Goal: Use online tool/utility: Utilize a website feature to perform a specific function

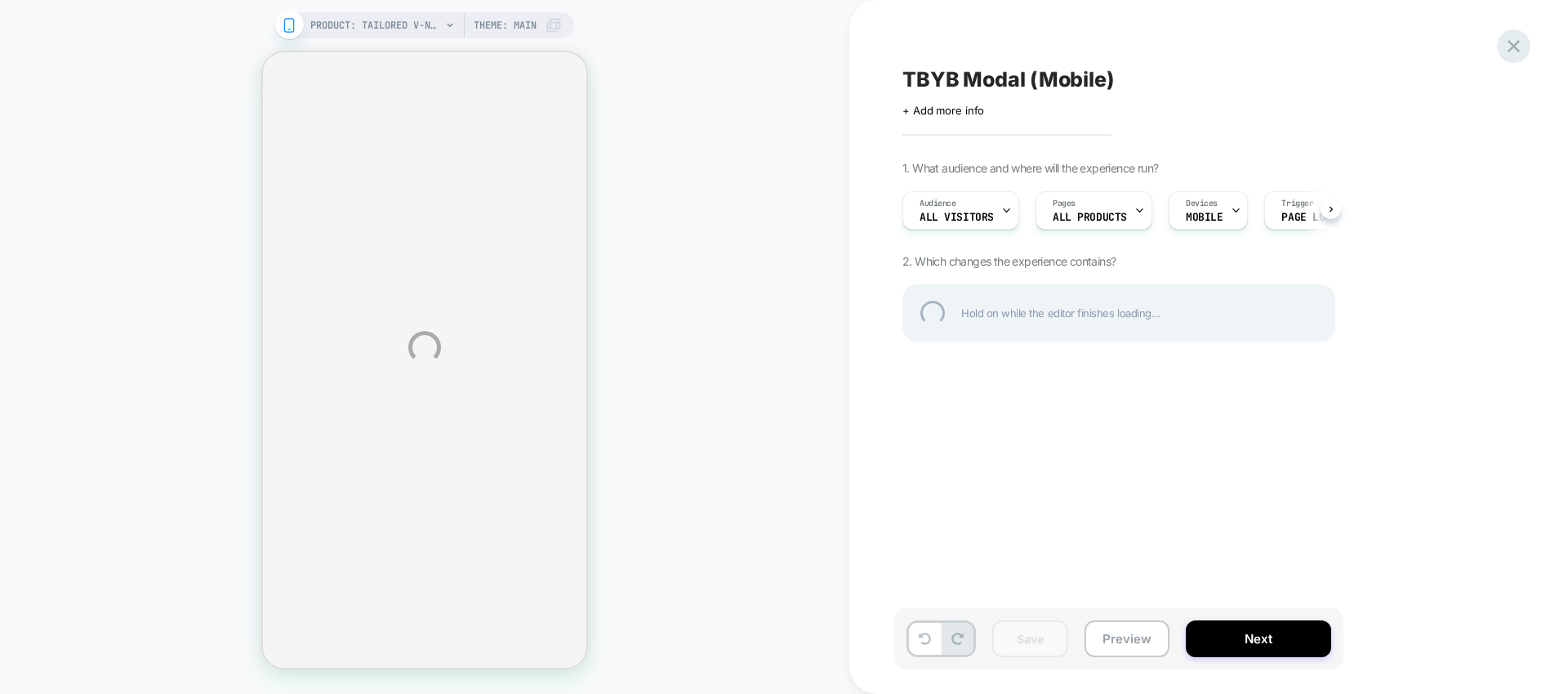
click at [1522, 45] on div at bounding box center [1513, 46] width 33 height 33
select select "*"
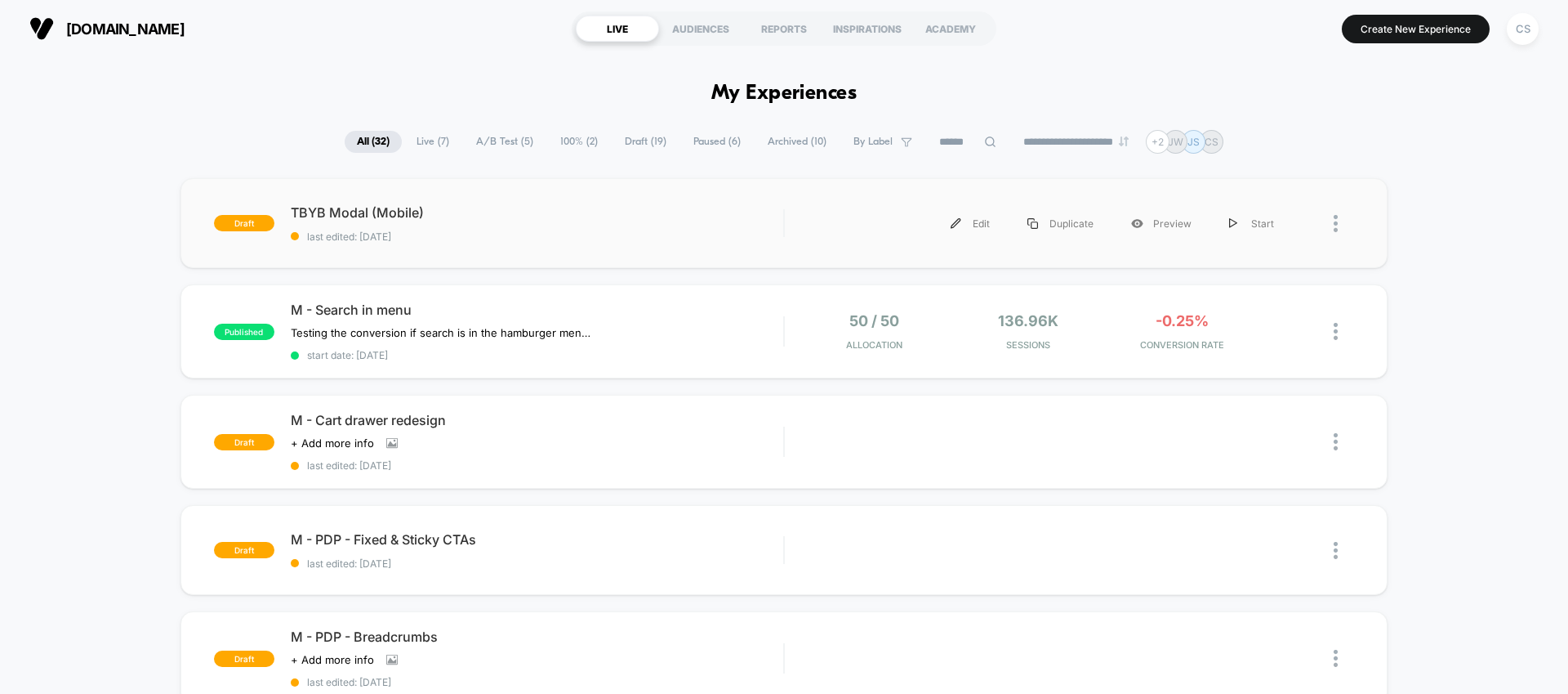
click at [1334, 227] on img at bounding box center [1336, 224] width 4 height 18
click at [1272, 178] on div "Duplicate" at bounding box center [1252, 186] width 147 height 37
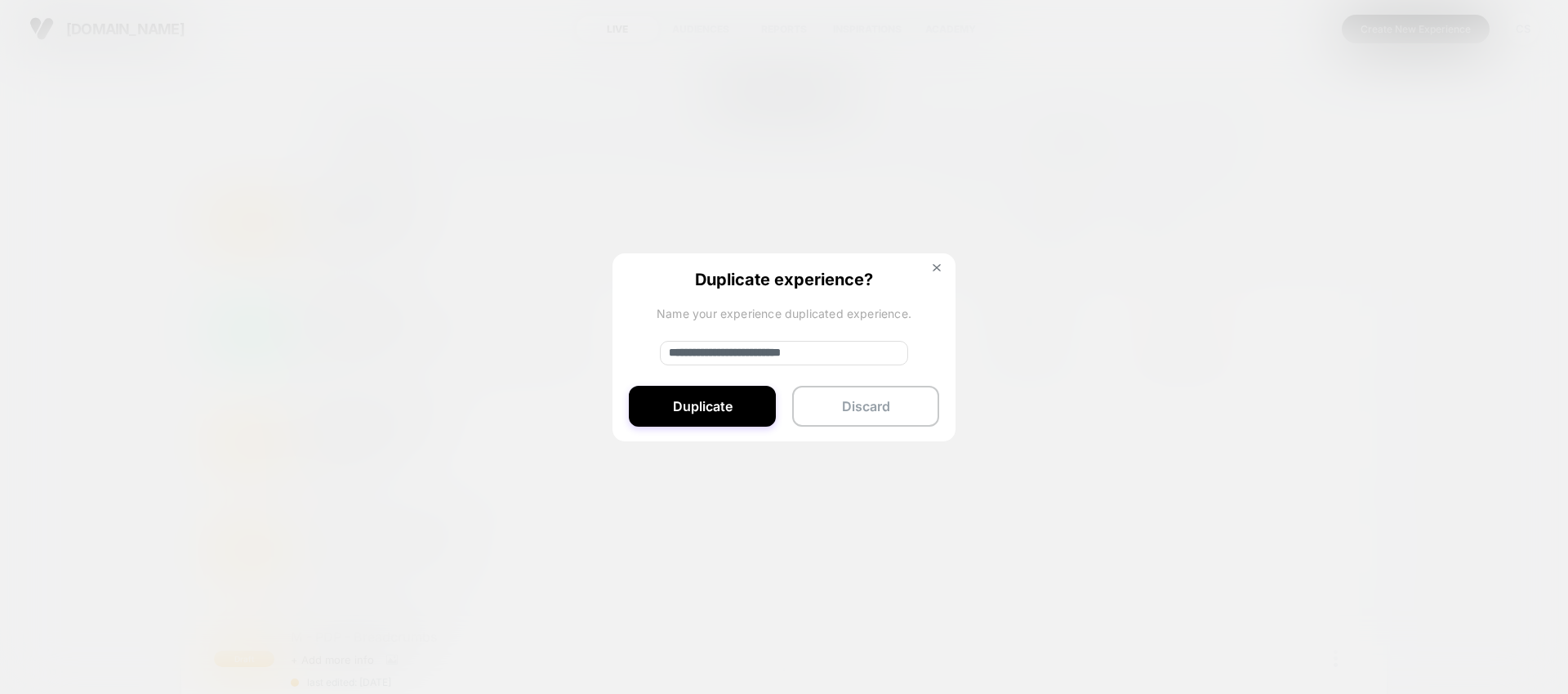
click at [861, 350] on input "**********" at bounding box center [784, 352] width 248 height 24
drag, startPoint x: 722, startPoint y: 350, endPoint x: 567, endPoint y: 343, distance: 155.2
click at [1334, 242] on div "**********" at bounding box center [1344, 224] width 20 height 37
click at [781, 353] on input "**********" at bounding box center [784, 352] width 248 height 24
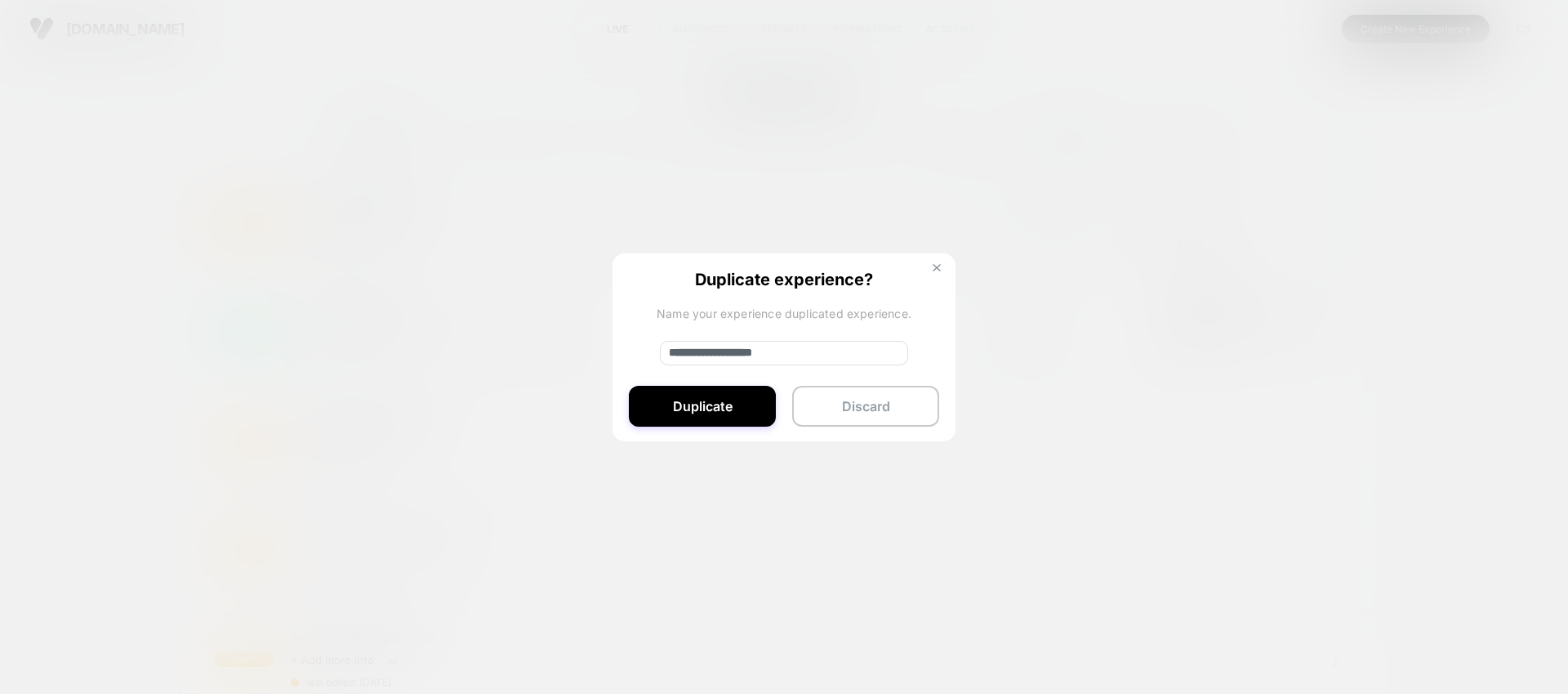
type input "**********"
click at [934, 272] on button at bounding box center [937, 269] width 18 height 14
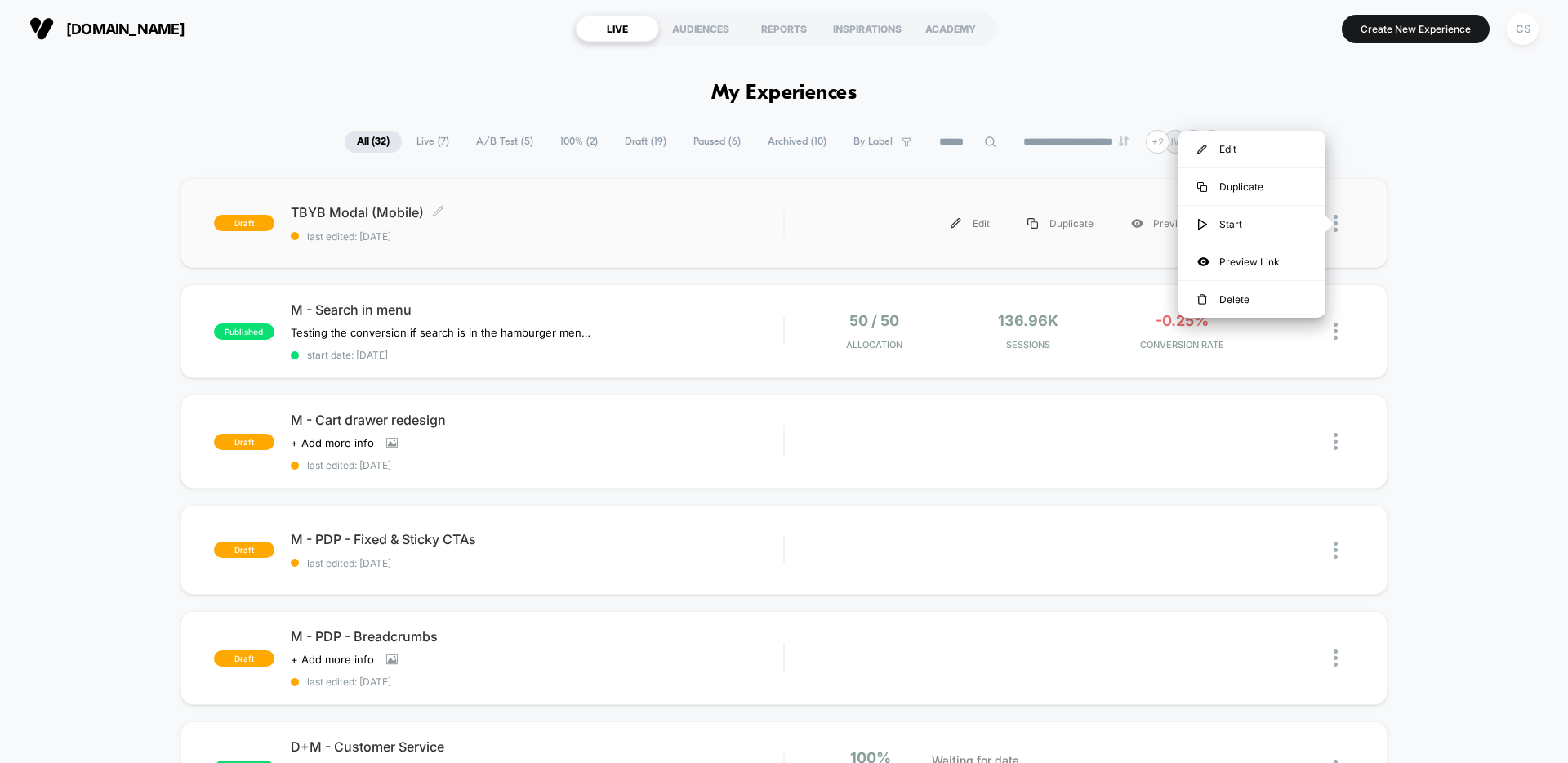
click at [448, 231] on span "last edited: [DATE]" at bounding box center [537, 236] width 493 height 13
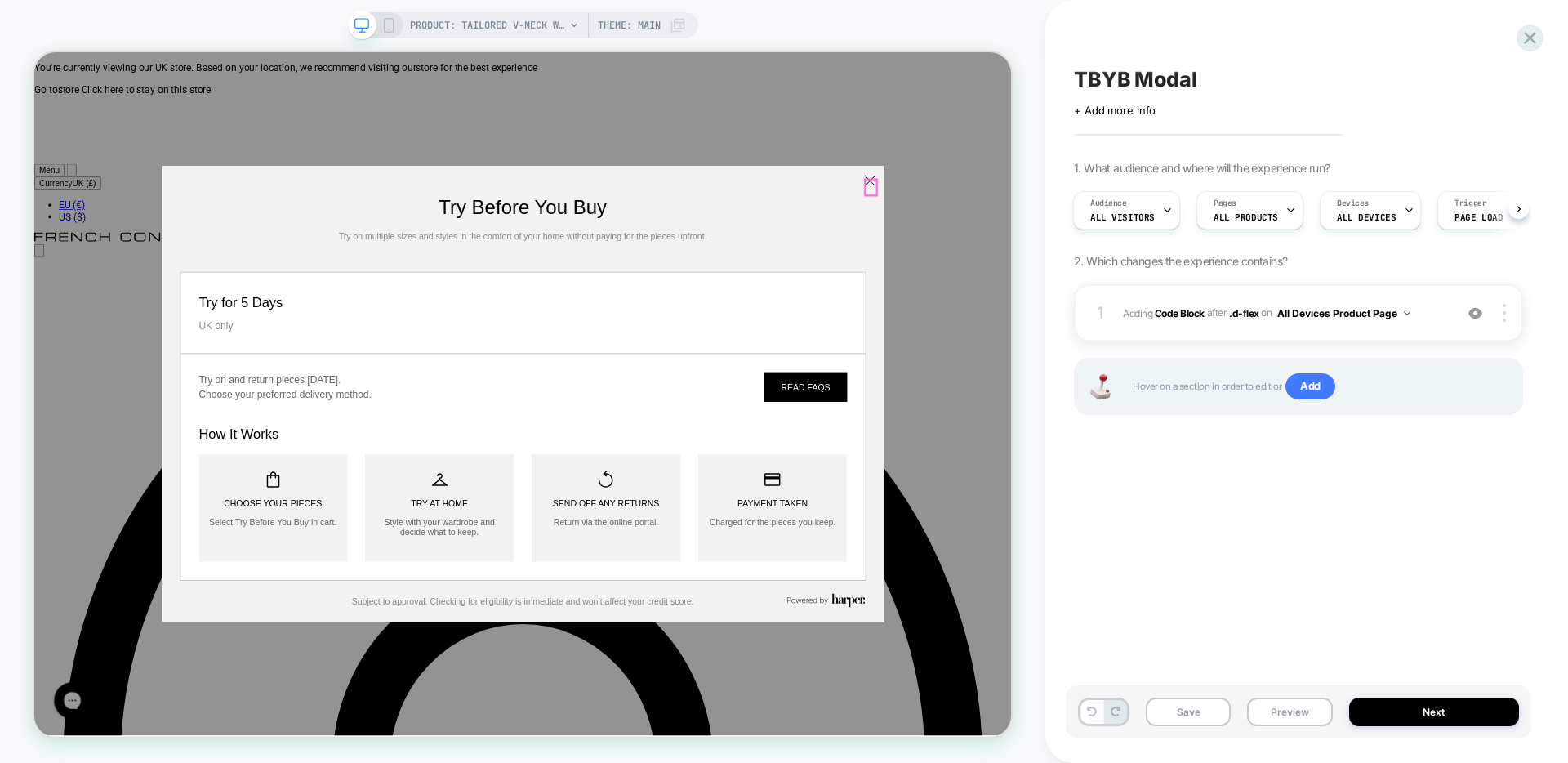
click at [1148, 228] on icon at bounding box center [1148, 223] width 16 height 16
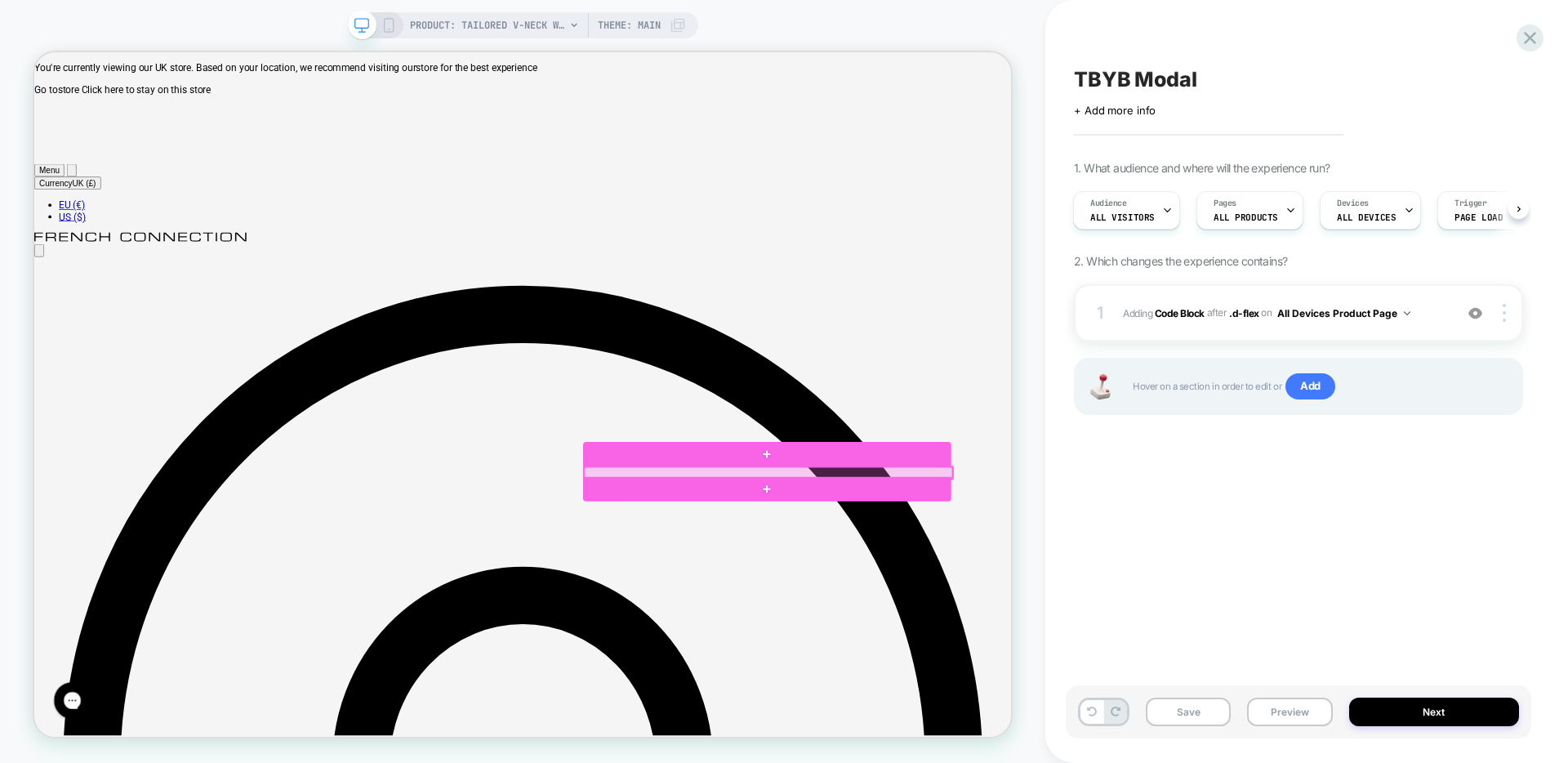
click at [1186, 608] on div at bounding box center [1014, 612] width 492 height 15
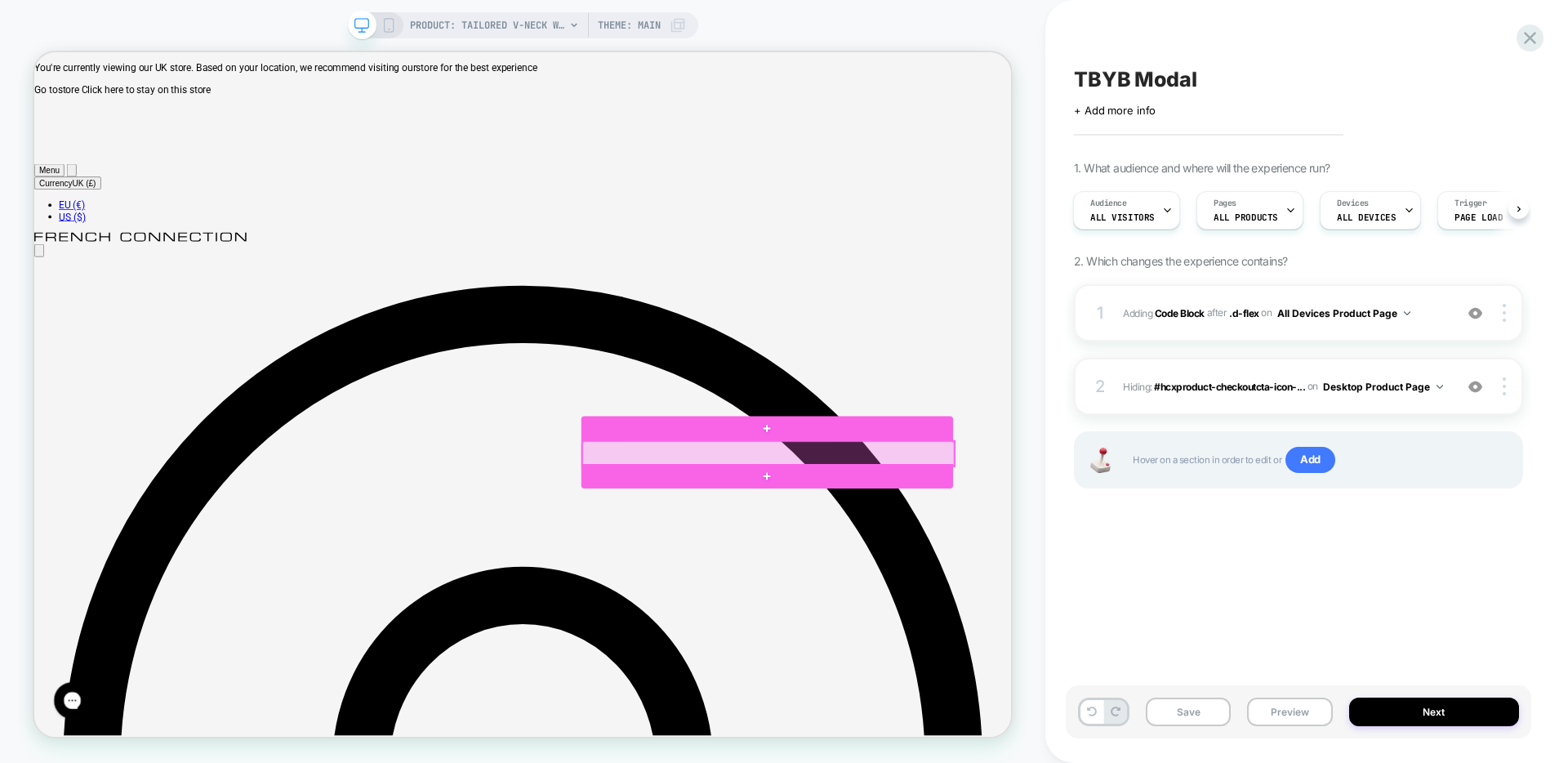
click at [1189, 585] on div at bounding box center [1013, 586] width 497 height 32
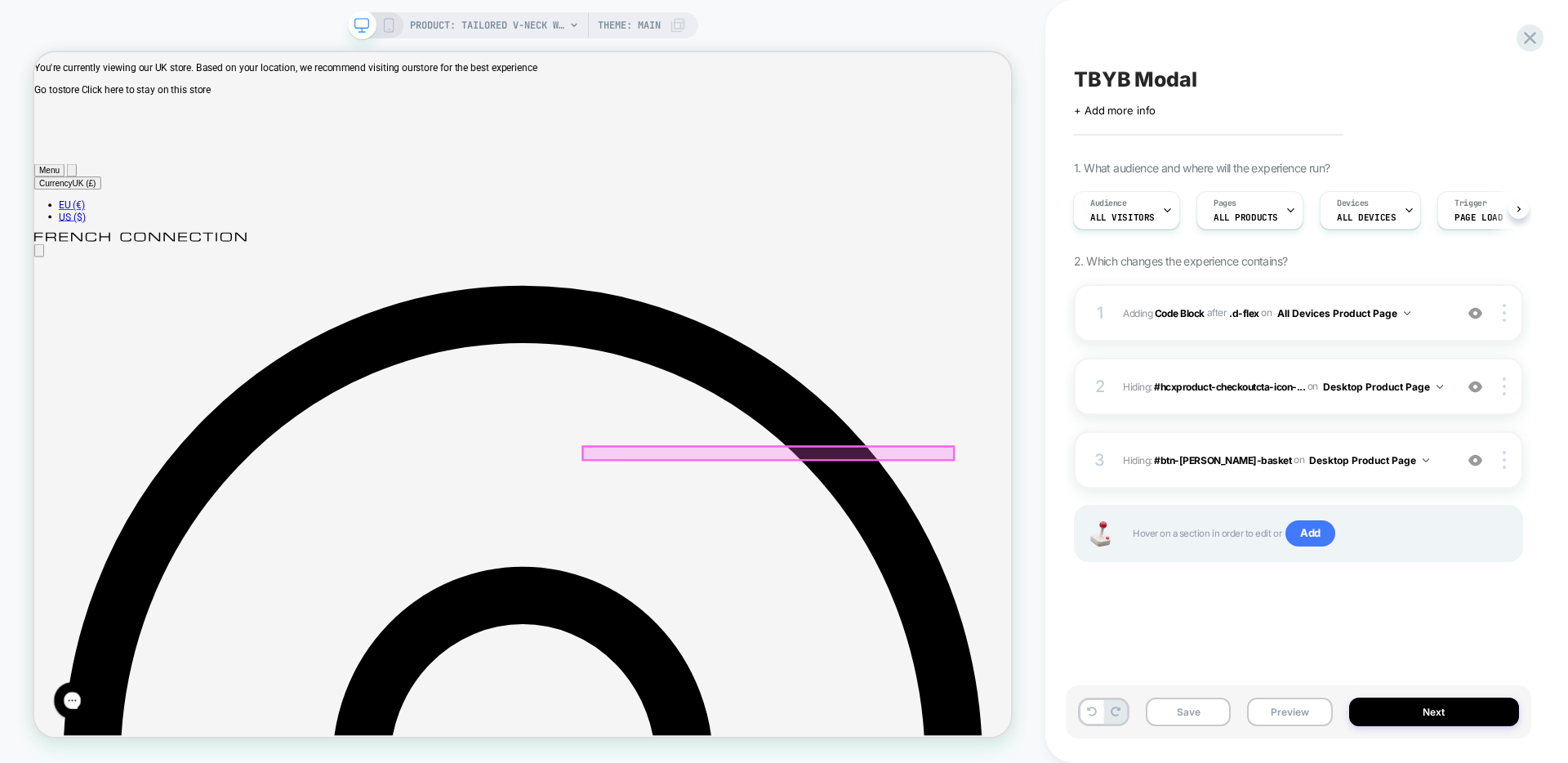
click at [1205, 586] on div at bounding box center [1013, 587] width 495 height 18
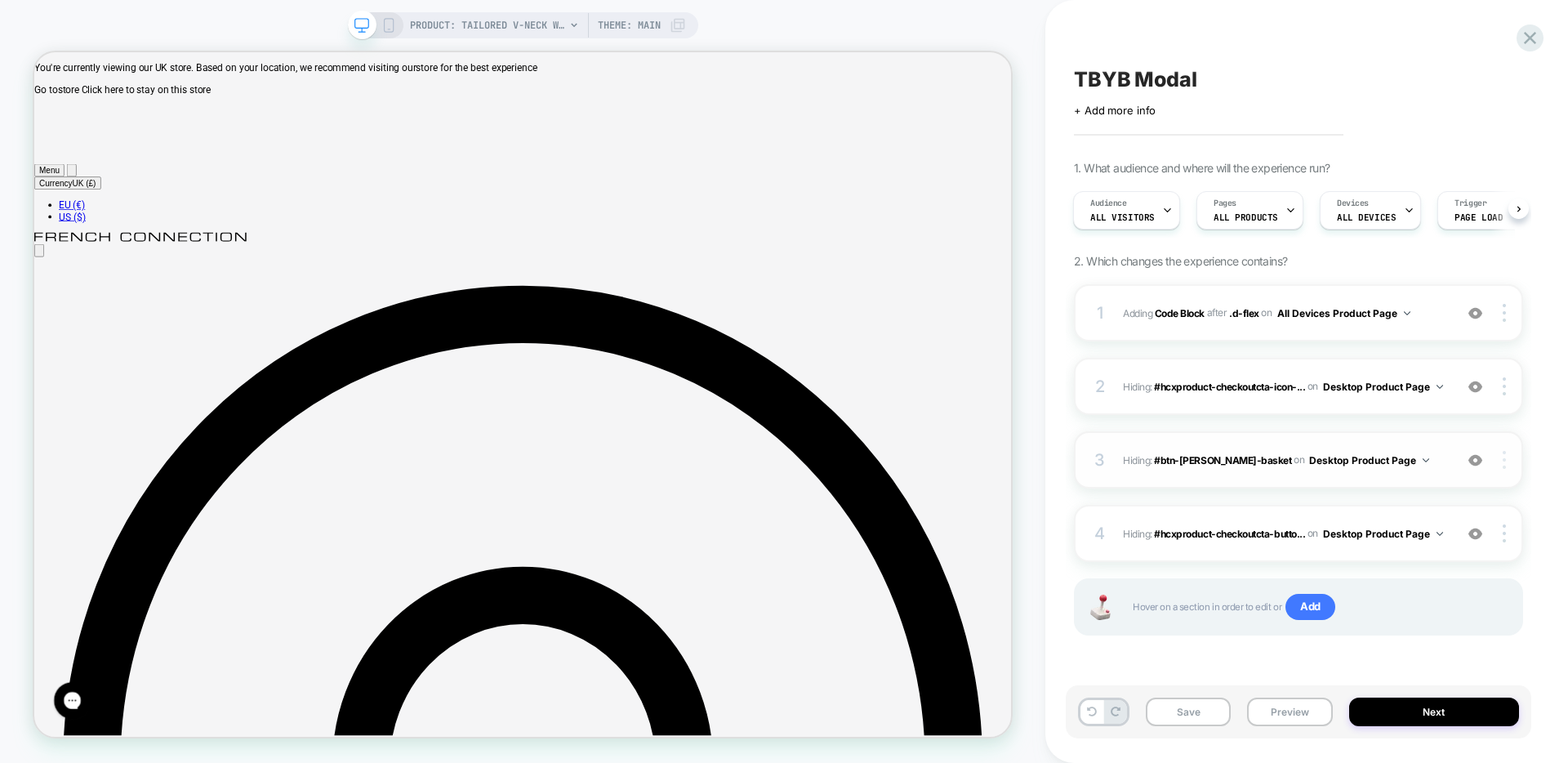
click at [1506, 468] on div at bounding box center [1507, 460] width 31 height 18
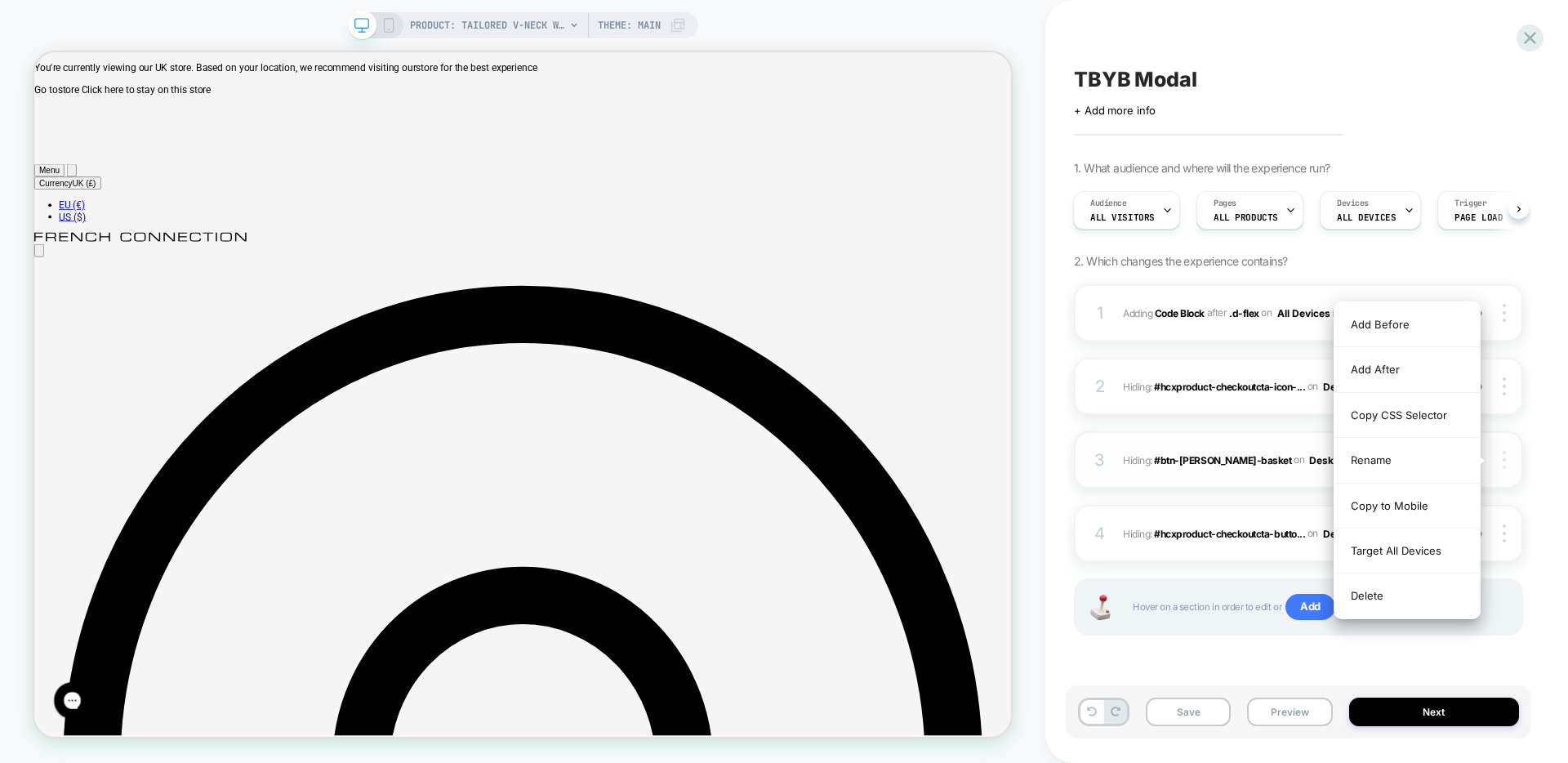
click at [1506, 468] on div at bounding box center [1507, 460] width 31 height 18
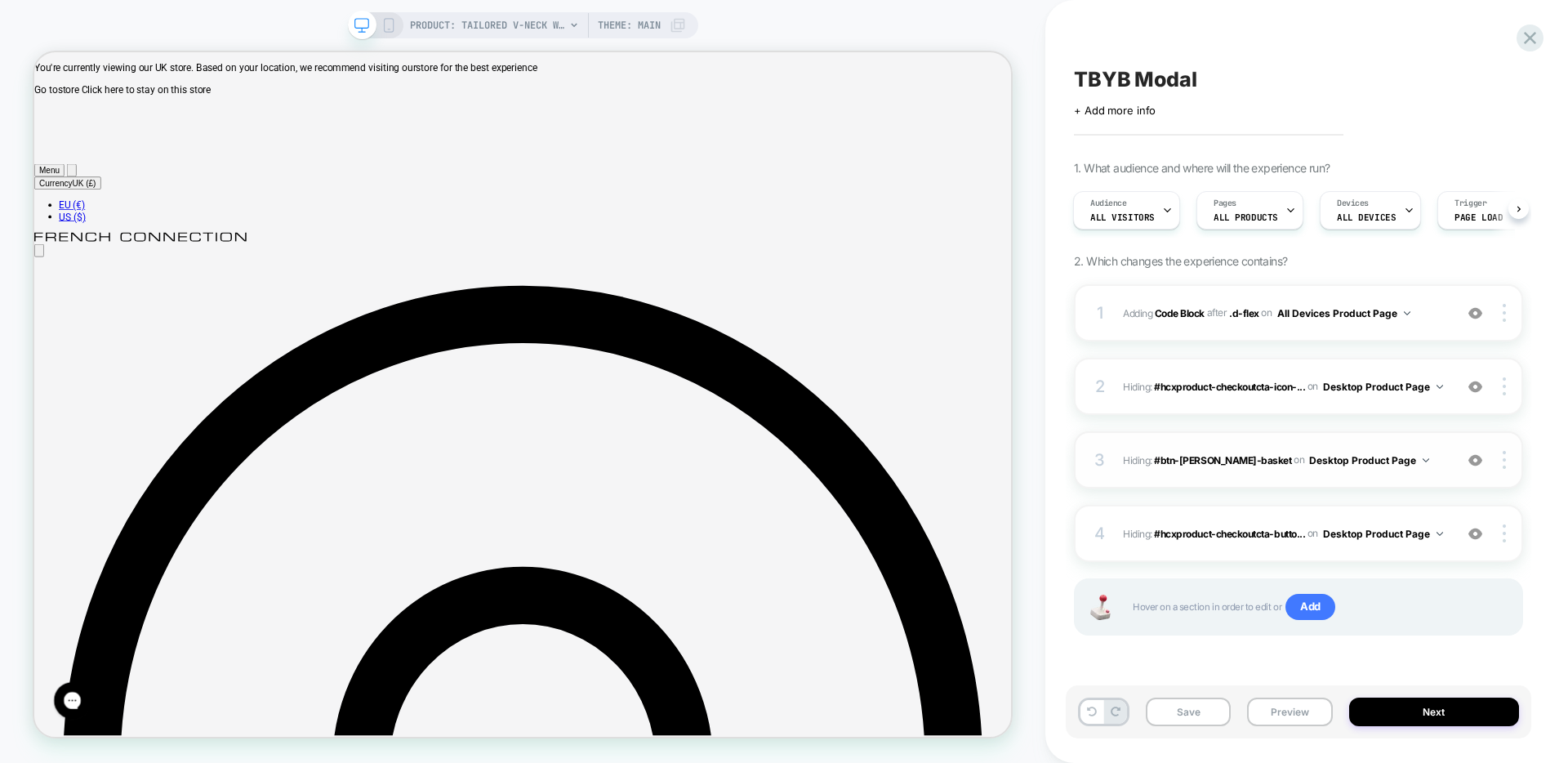
click at [1474, 462] on img at bounding box center [1475, 460] width 14 height 14
click at [1483, 462] on div at bounding box center [1475, 460] width 31 height 18
click at [1481, 388] on img at bounding box center [1475, 386] width 14 height 14
click at [1472, 532] on img at bounding box center [1475, 534] width 14 height 14
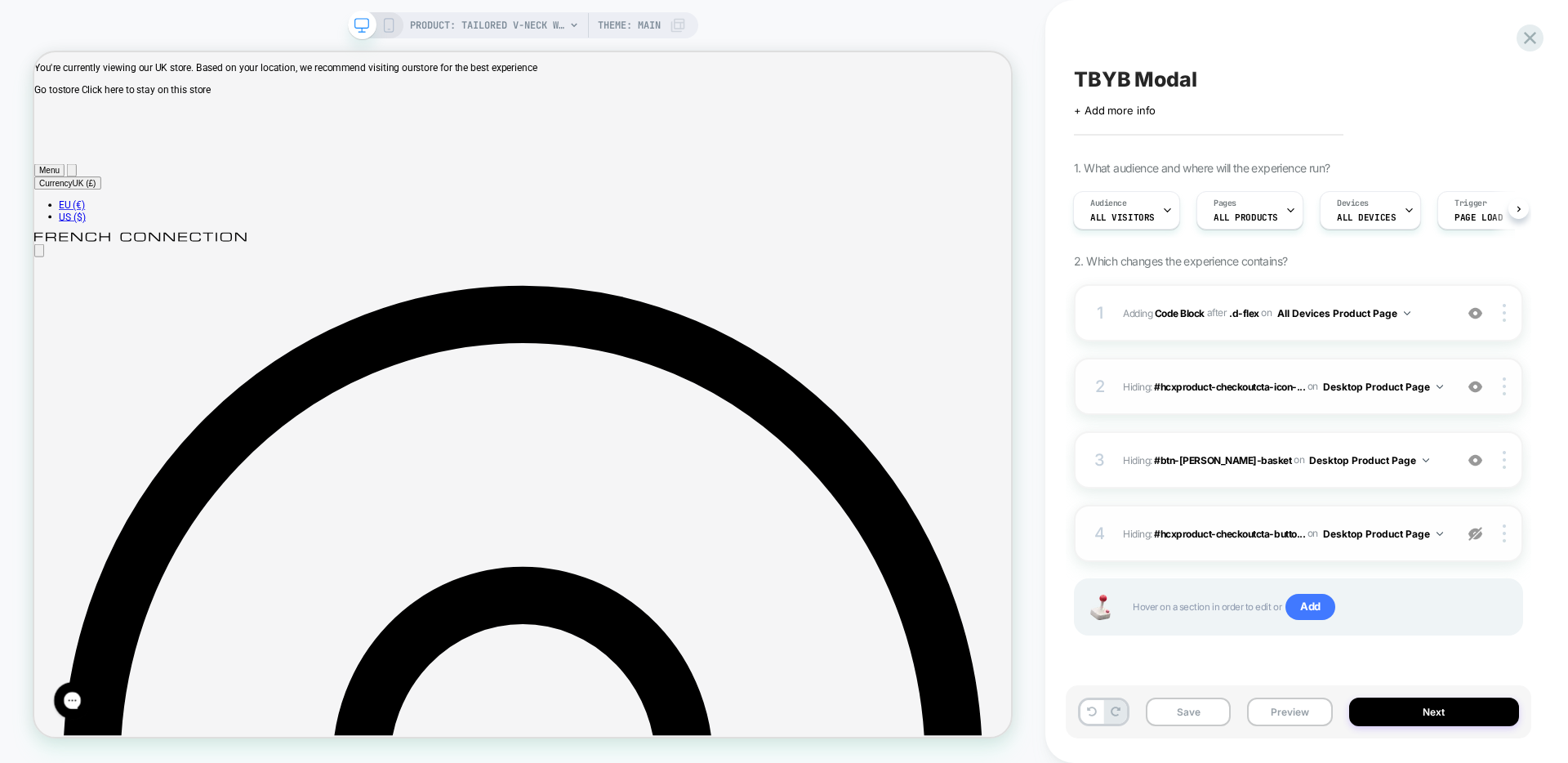
click at [1472, 532] on img at bounding box center [1475, 534] width 14 height 14
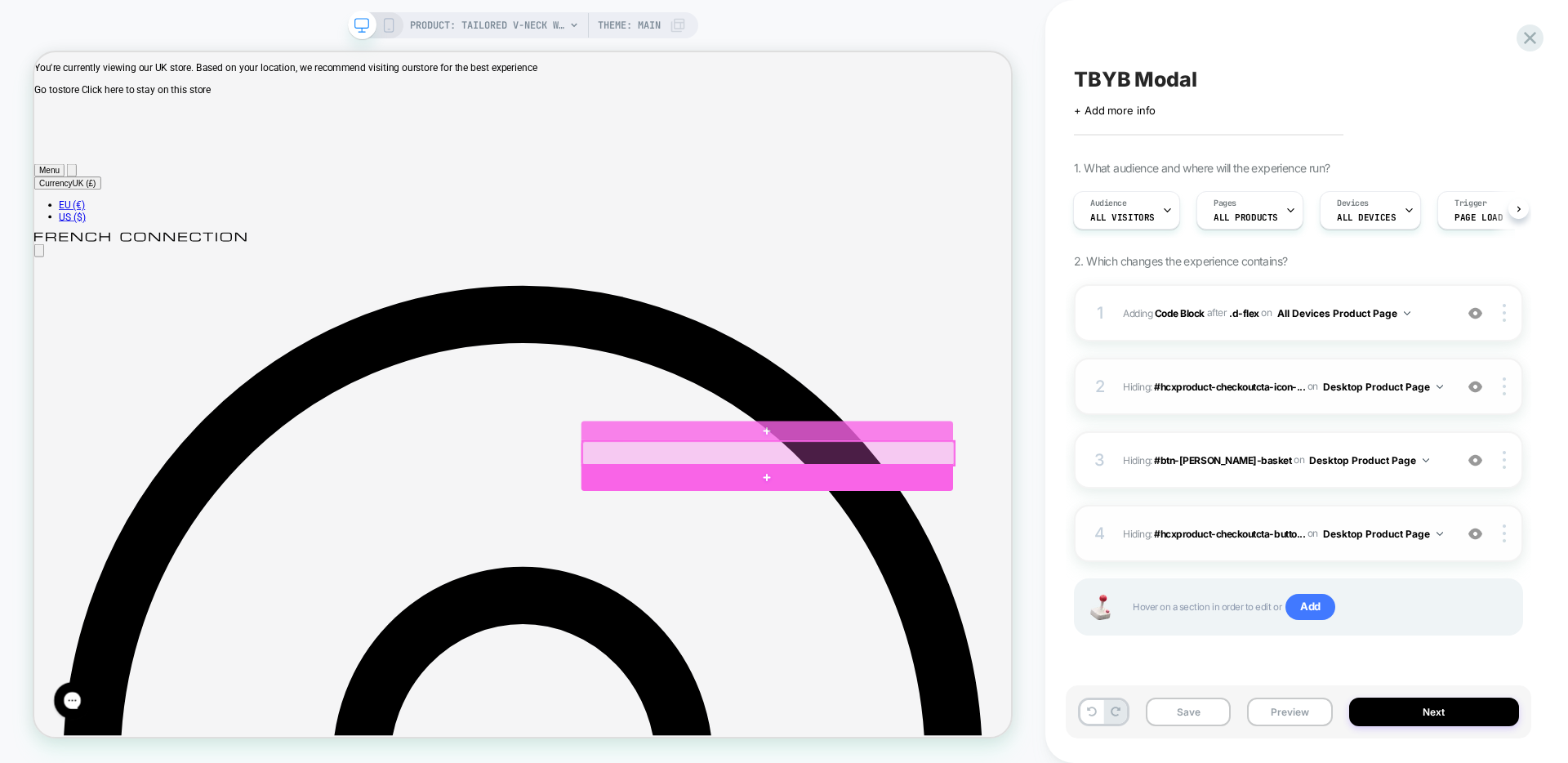
click at [1228, 583] on div at bounding box center [1013, 586] width 497 height 32
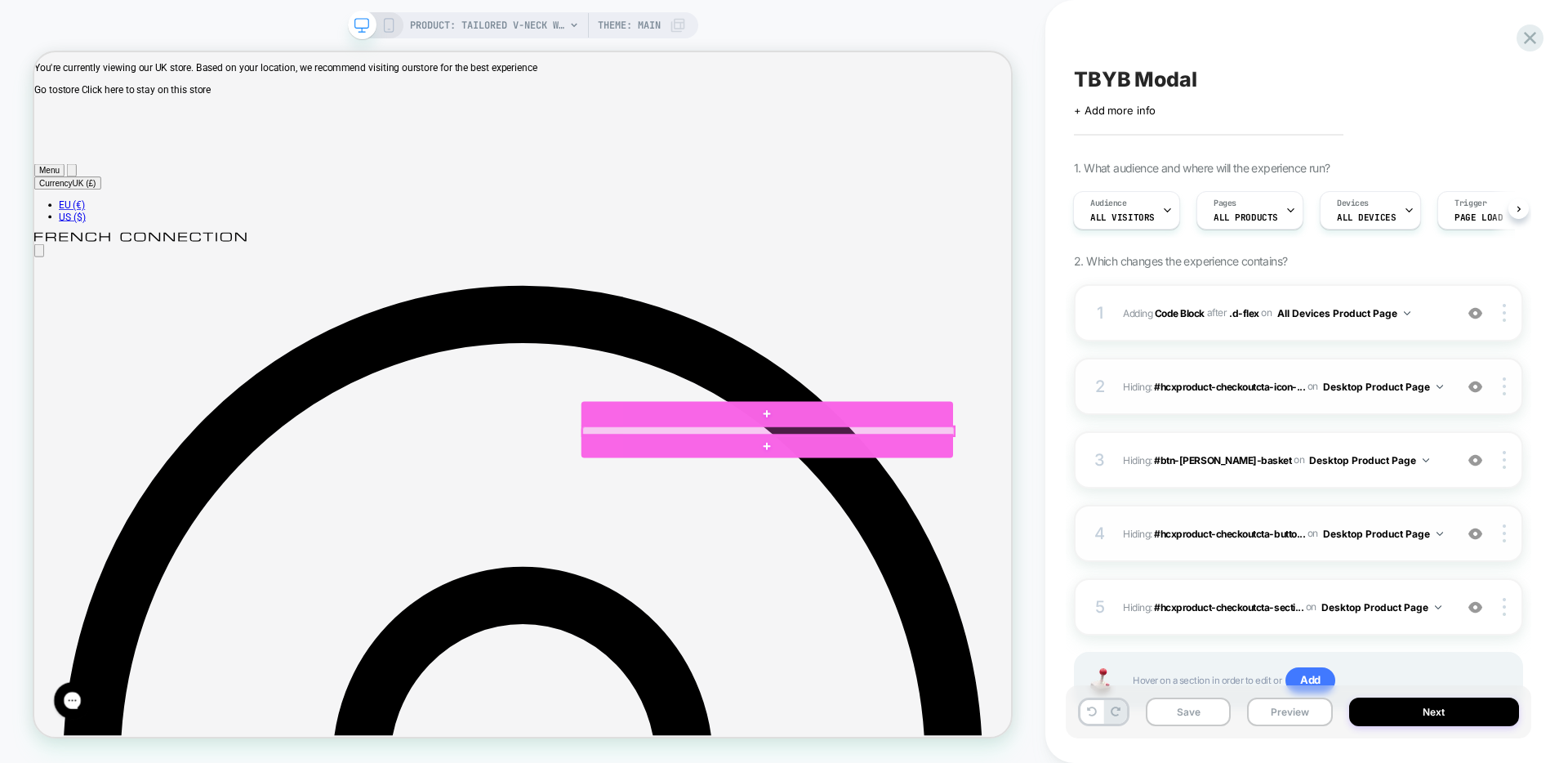
click at [1012, 557] on div at bounding box center [1013, 557] width 497 height 13
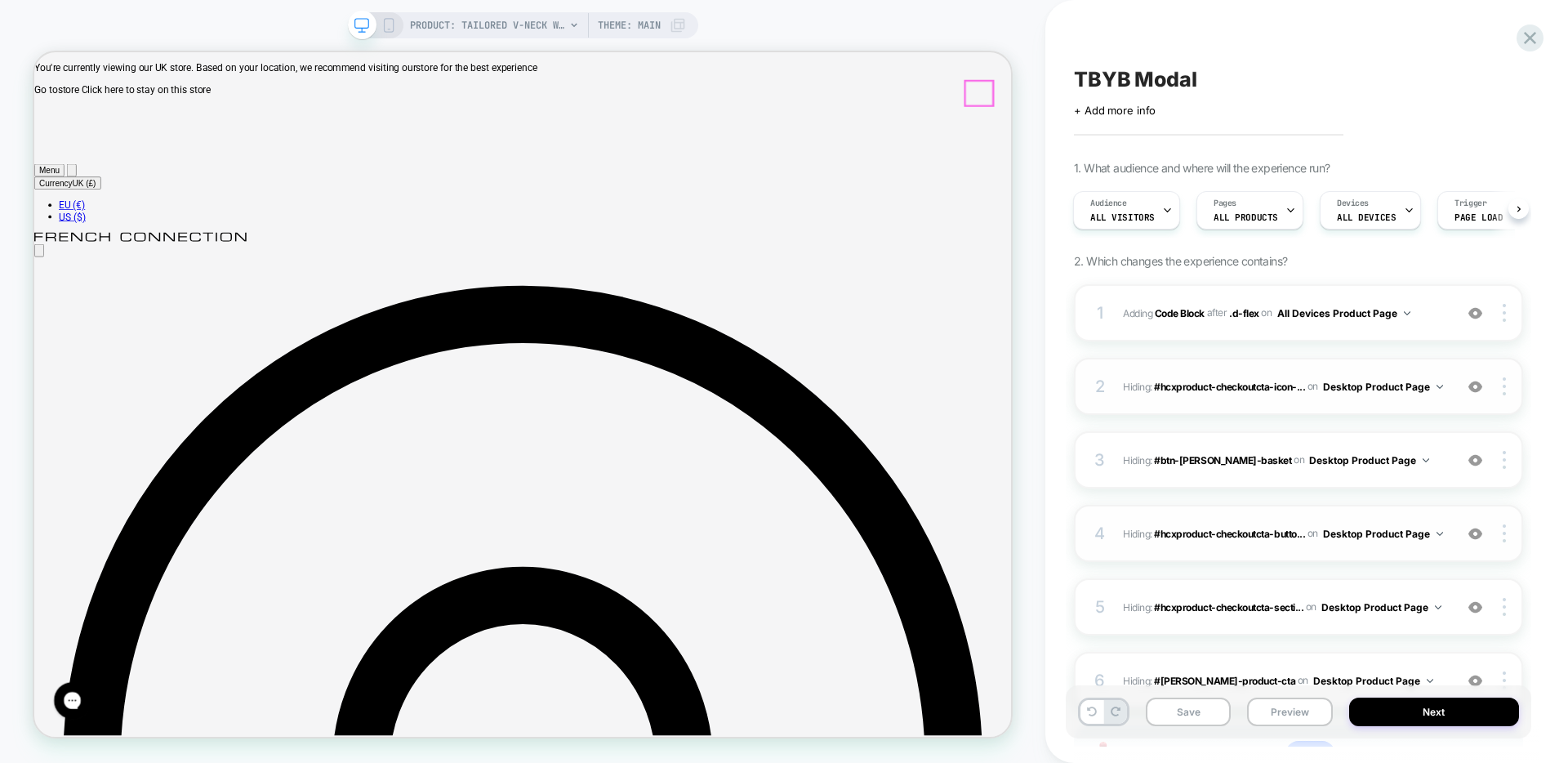
click at [1174, 306] on b "Code Block" at bounding box center [1179, 312] width 50 height 13
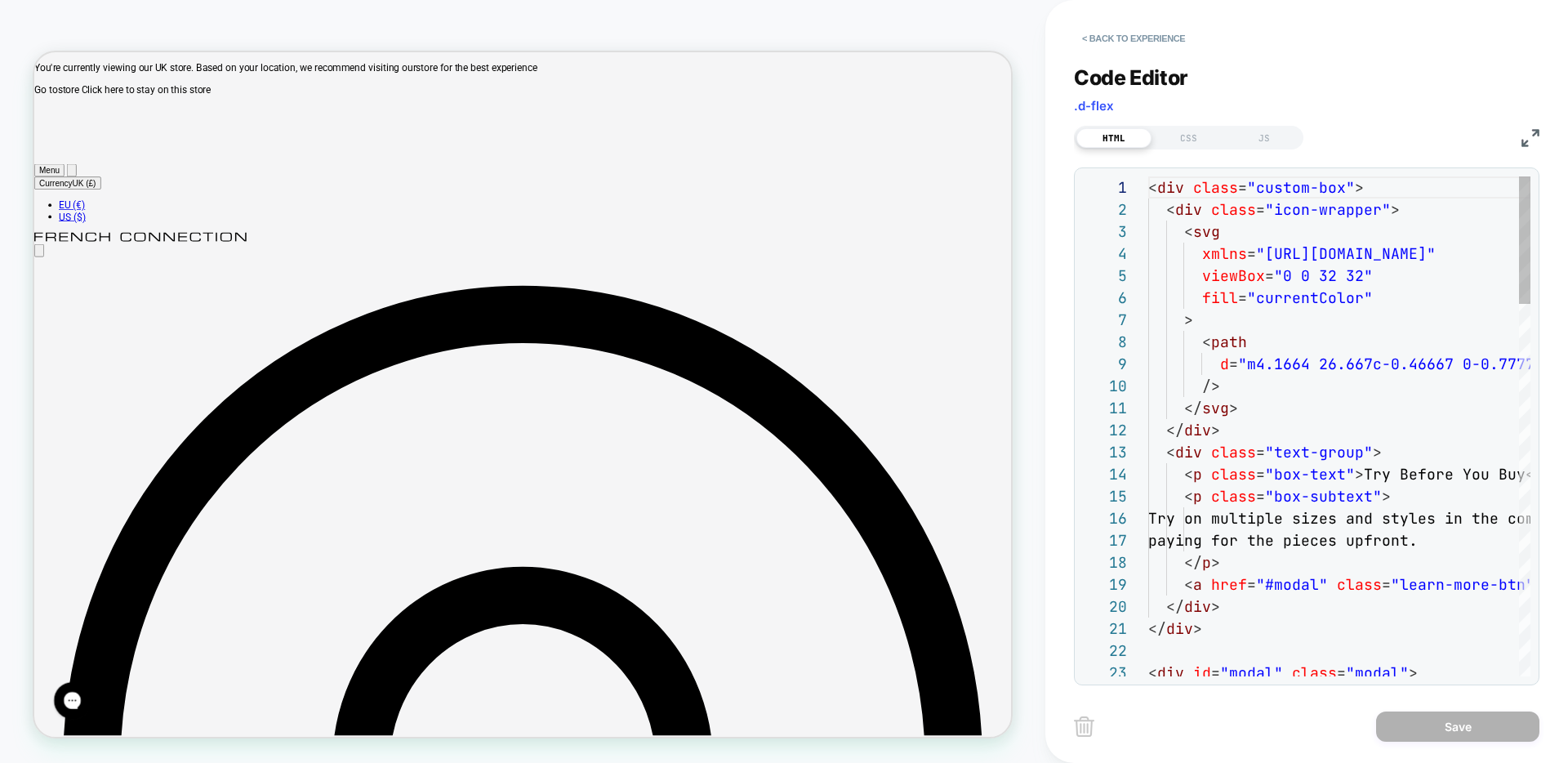
scroll to position [177, 0]
click at [1187, 137] on div "CSS" at bounding box center [1188, 138] width 75 height 20
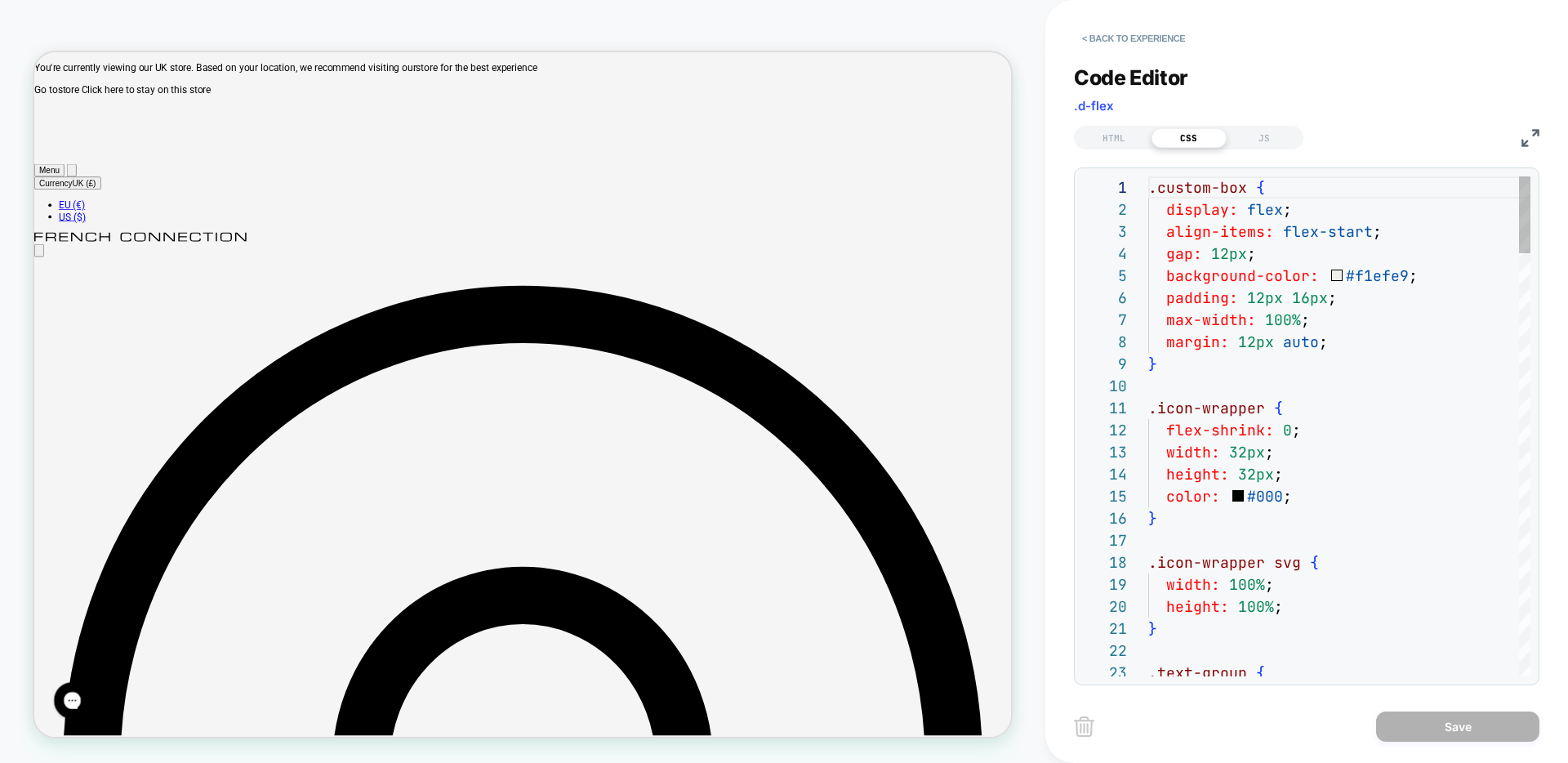
scroll to position [221, 0]
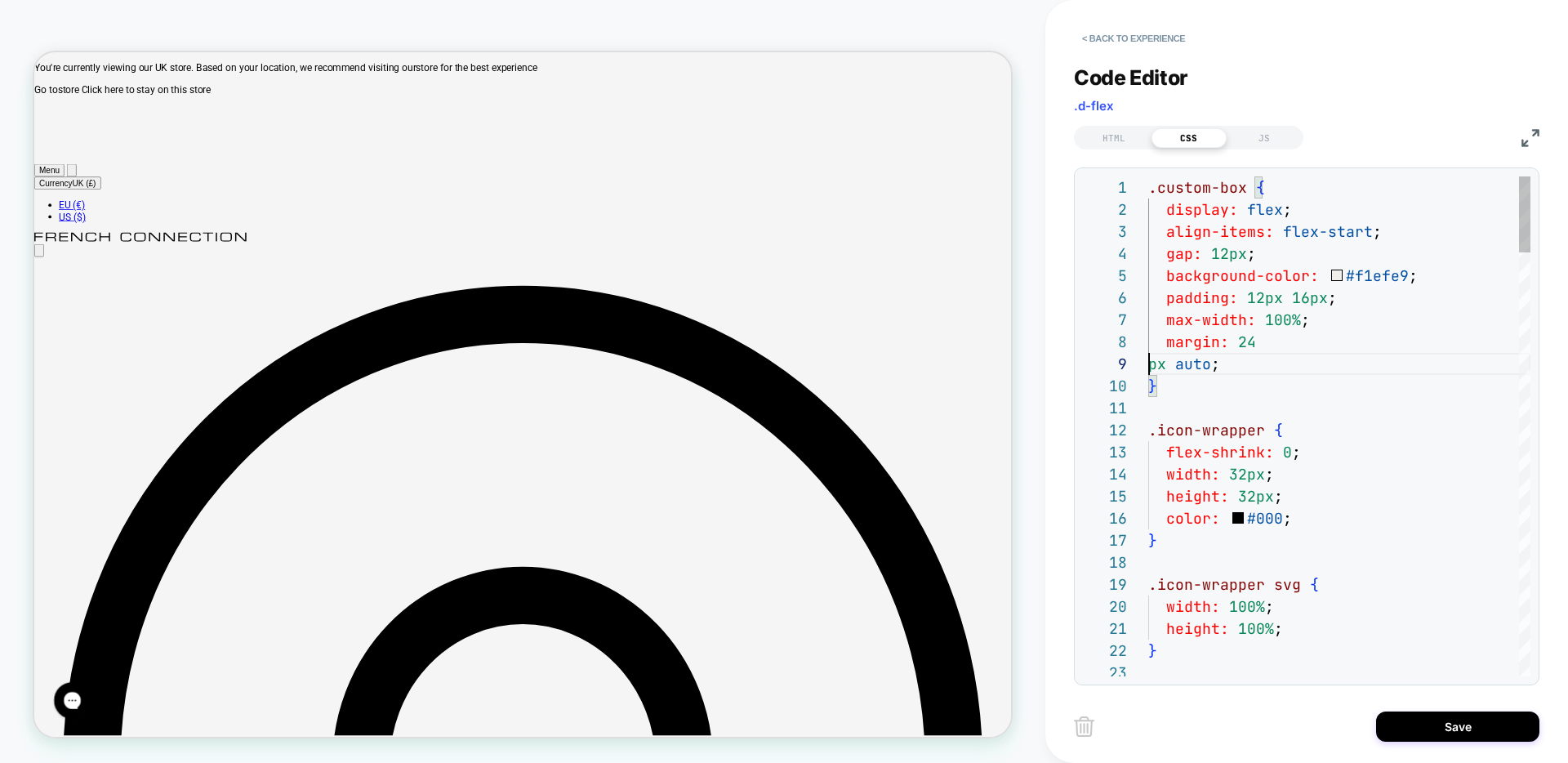
scroll to position [154, 106]
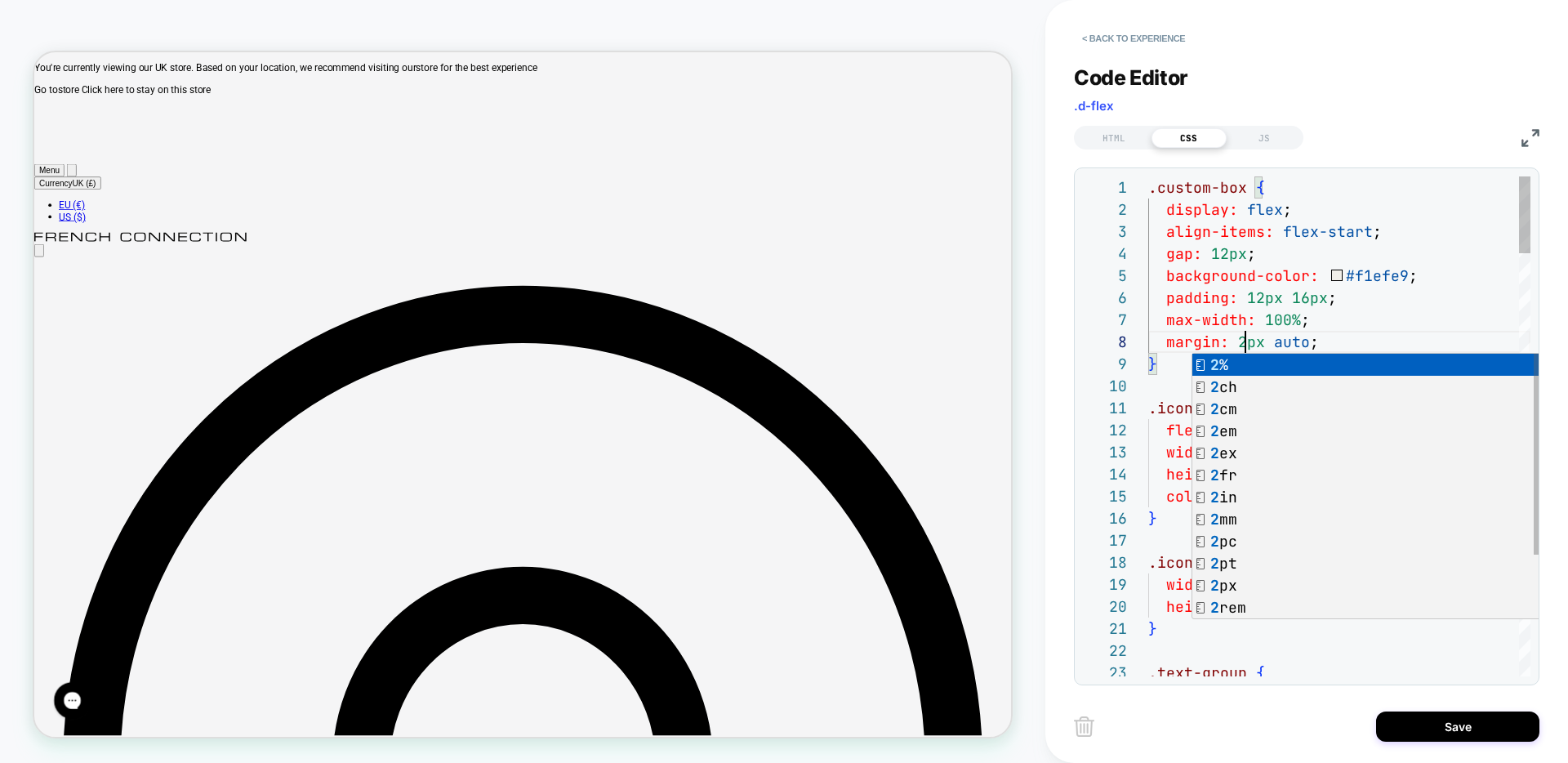
scroll to position [154, 106]
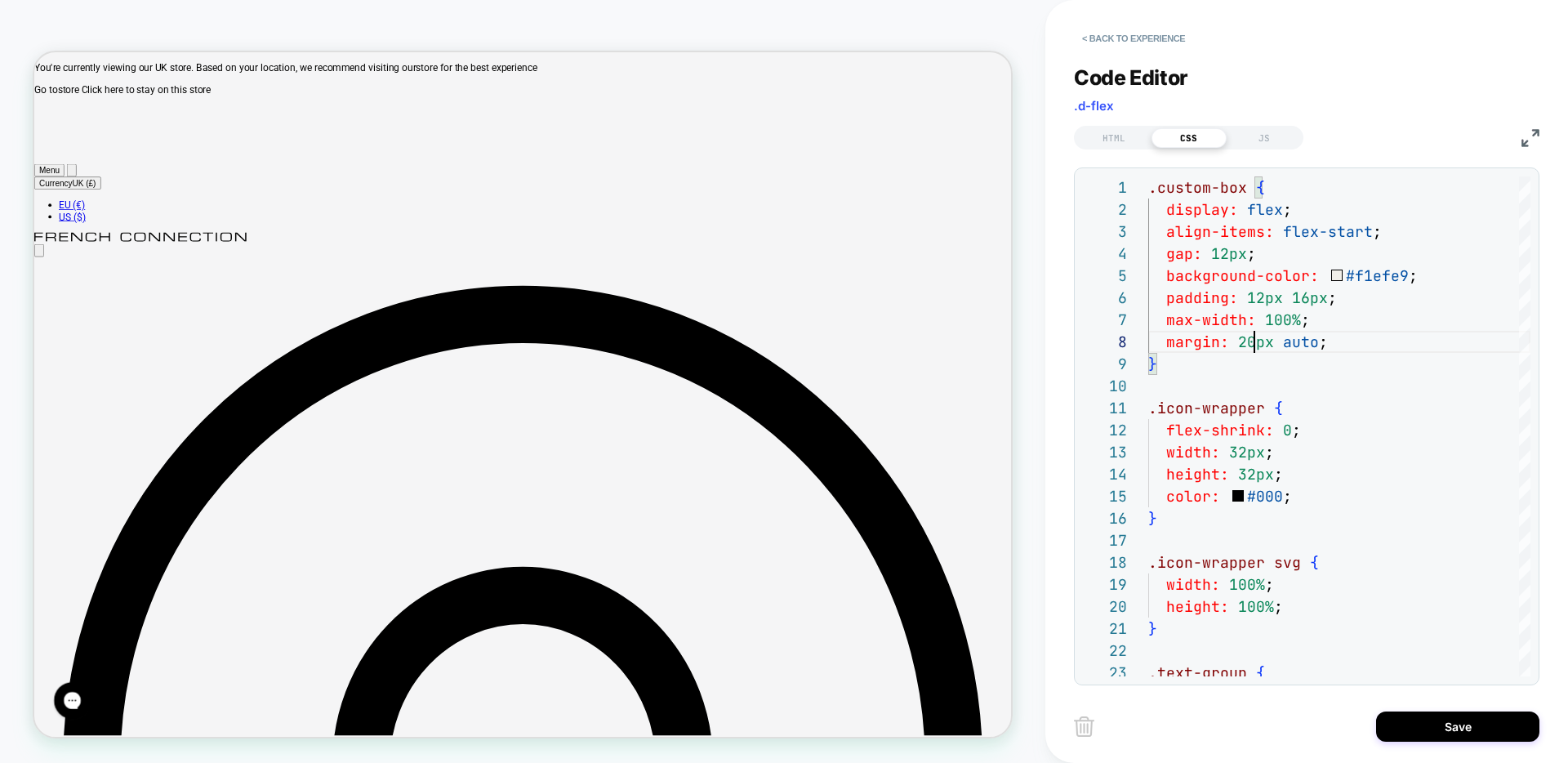
type textarea "**********"
drag, startPoint x: 1266, startPoint y: 435, endPoint x: 1106, endPoint y: 266, distance: 232.7
click at [1417, 693] on div "Save" at bounding box center [1307, 726] width 465 height 41
click at [1417, 693] on button "Save" at bounding box center [1457, 726] width 163 height 30
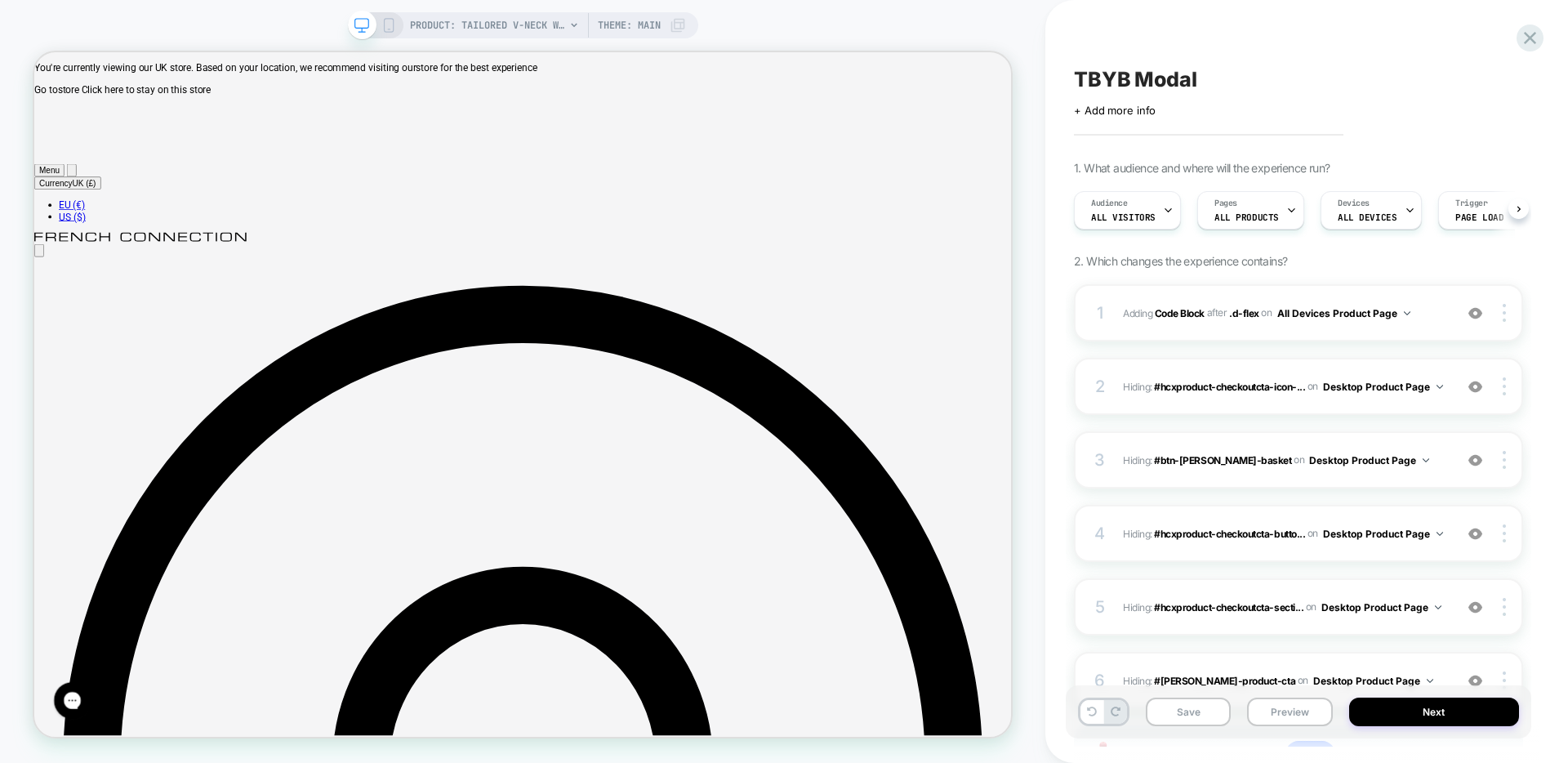
scroll to position [0, 1]
click at [393, 22] on icon at bounding box center [388, 24] width 15 height 15
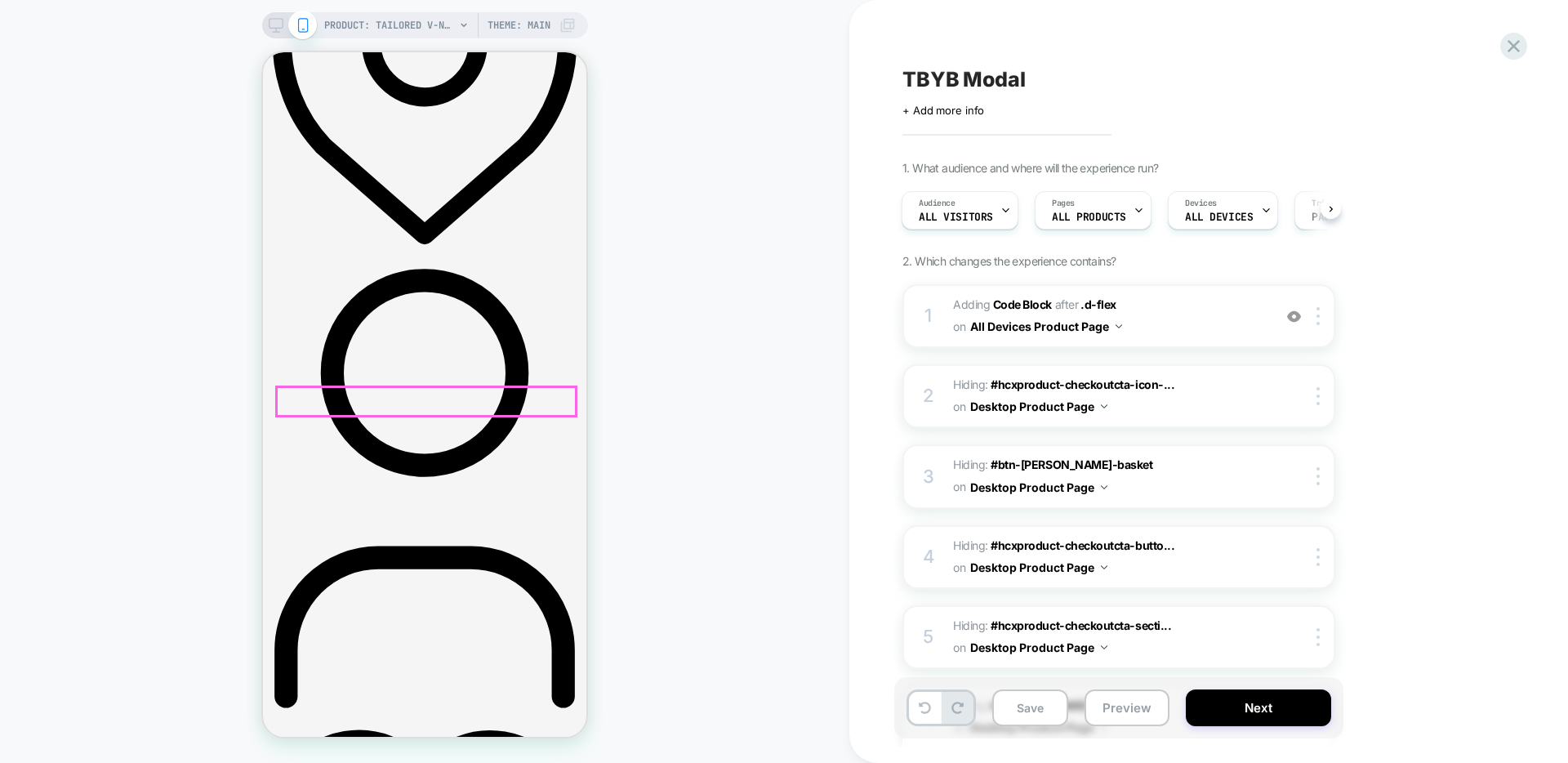
scroll to position [577, 0]
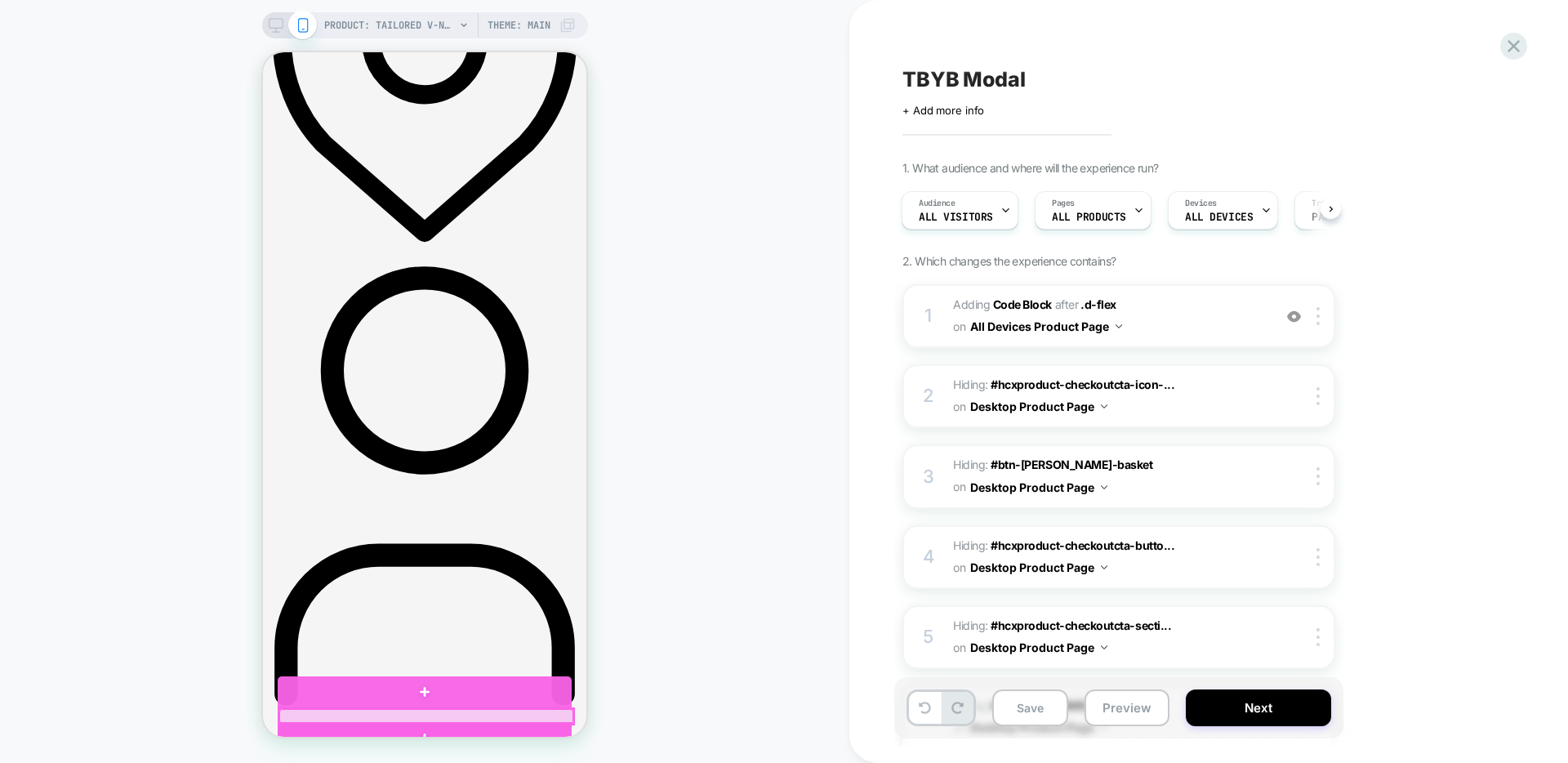
click at [439, 693] on div at bounding box center [425, 715] width 294 height 15
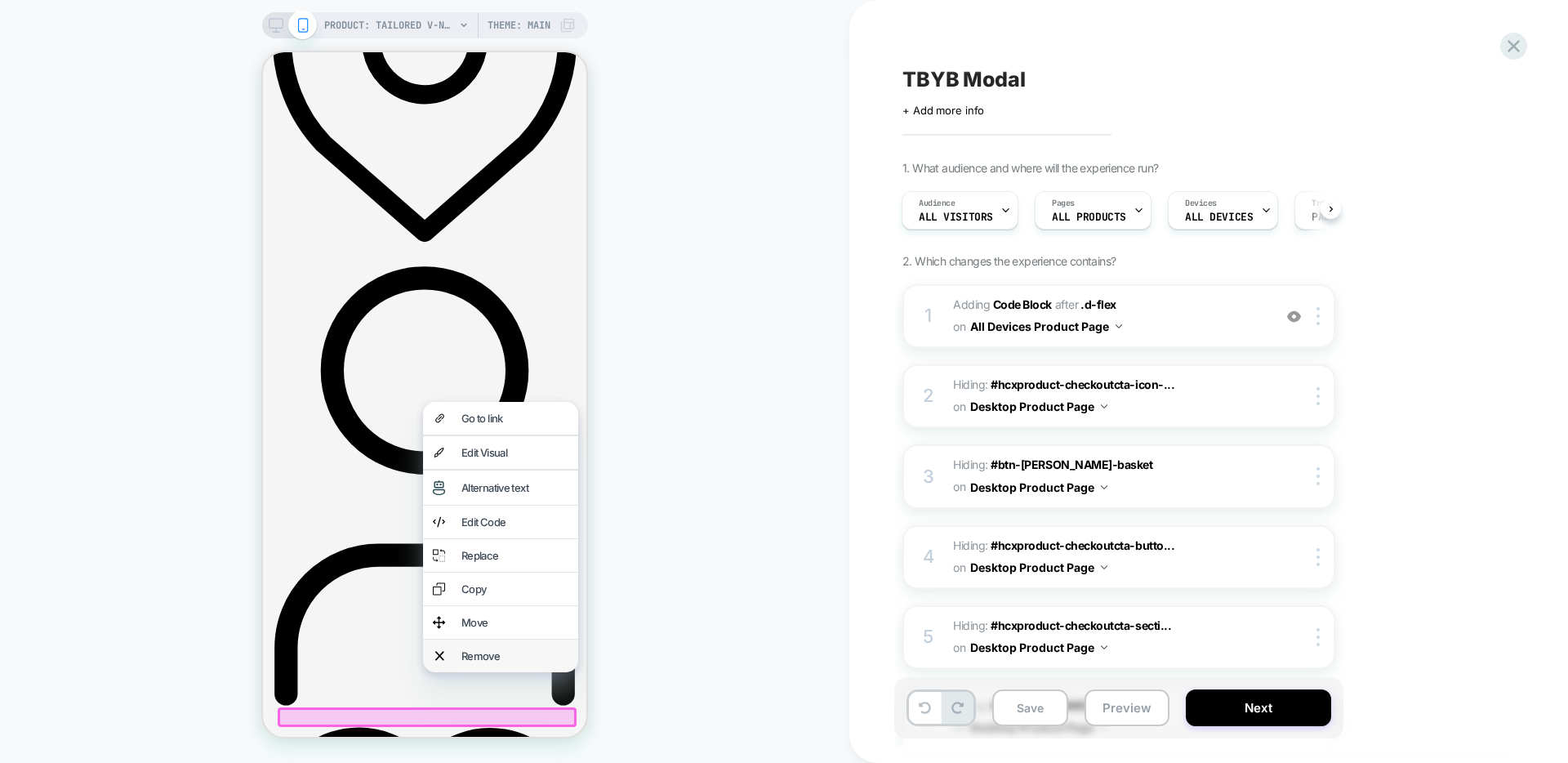
click at [513, 663] on div "Remove" at bounding box center [515, 655] width 107 height 13
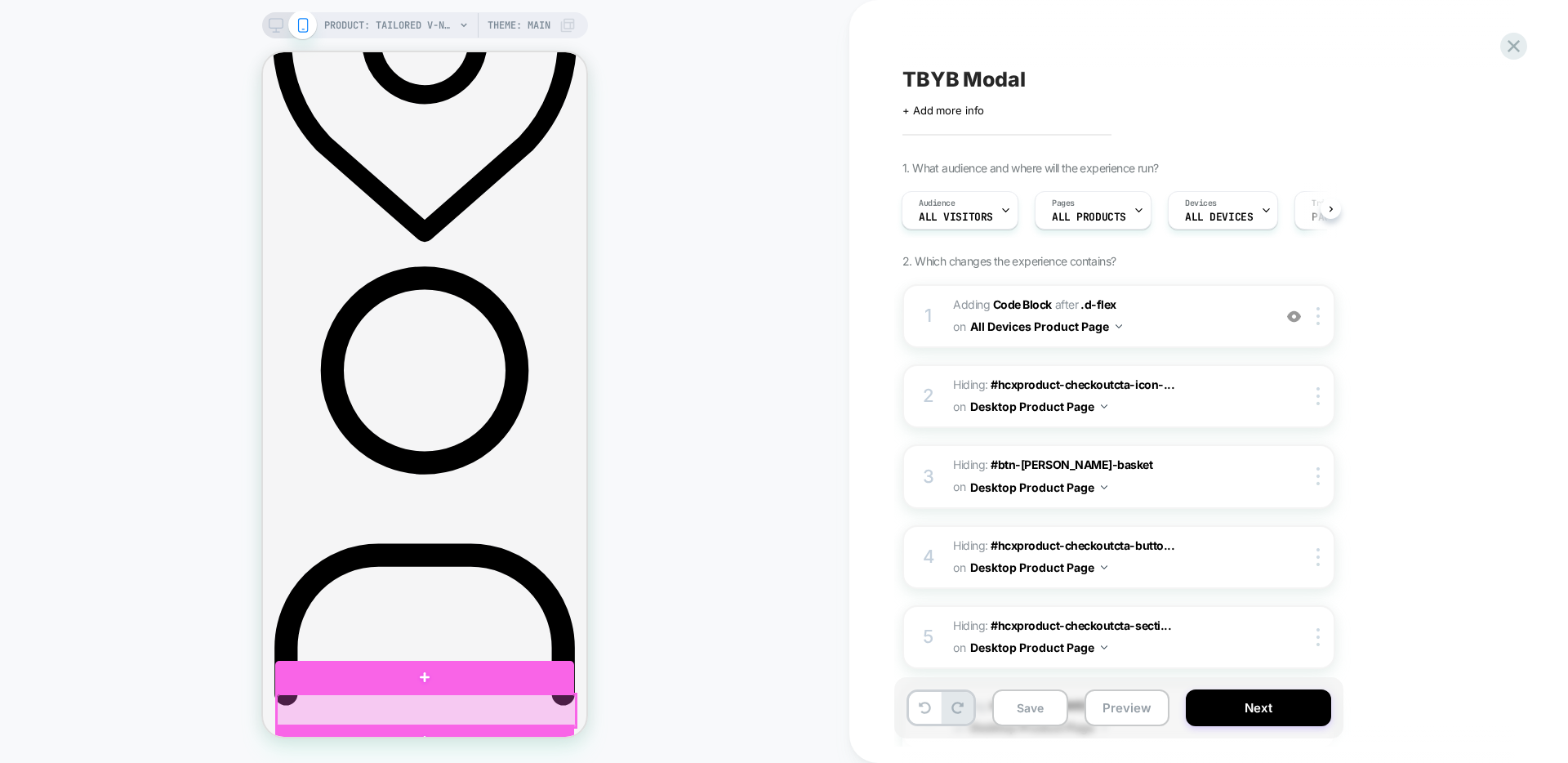
click at [468, 693] on div at bounding box center [426, 709] width 299 height 32
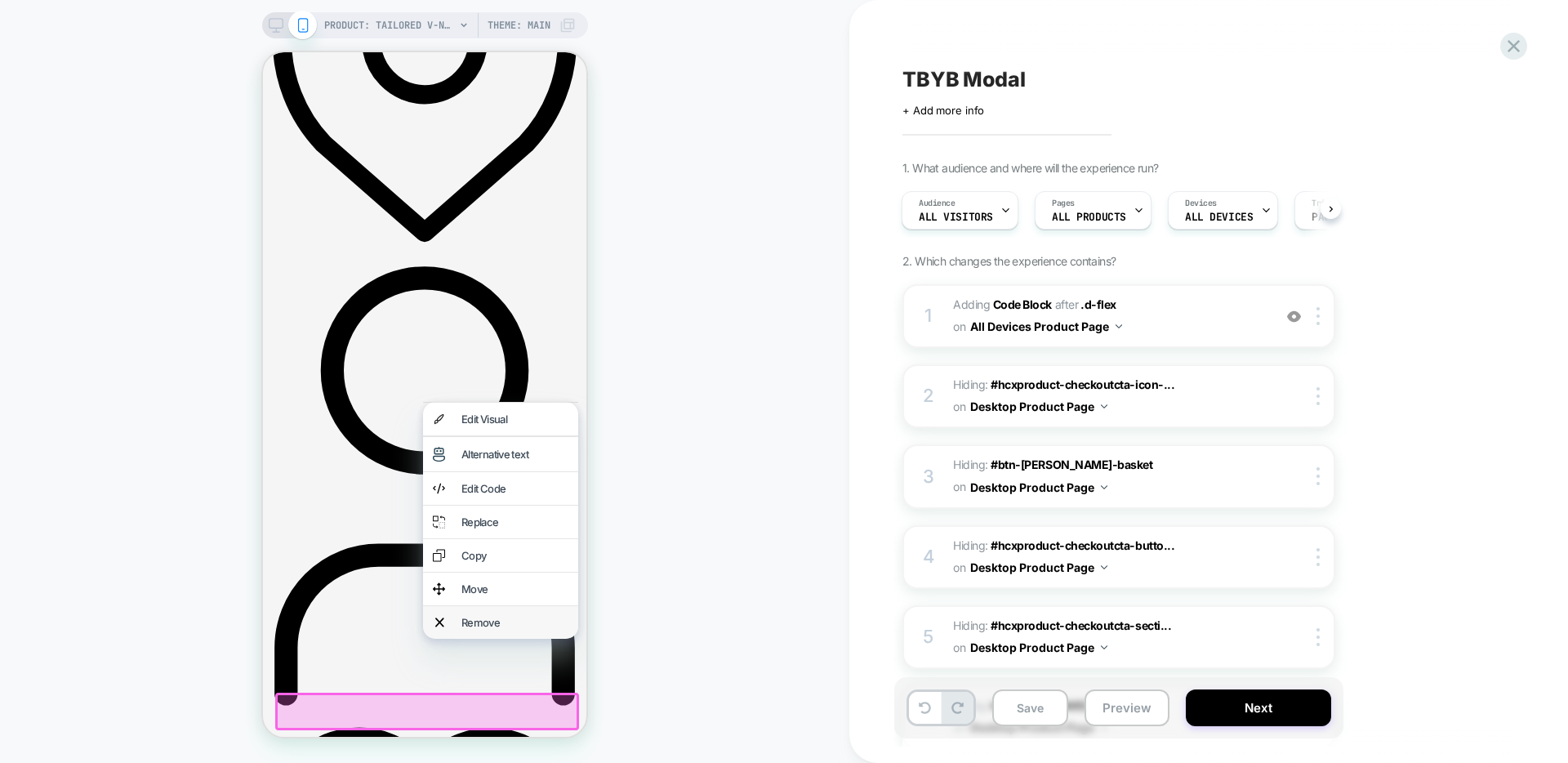
click at [493, 638] on div "Remove" at bounding box center [501, 622] width 155 height 32
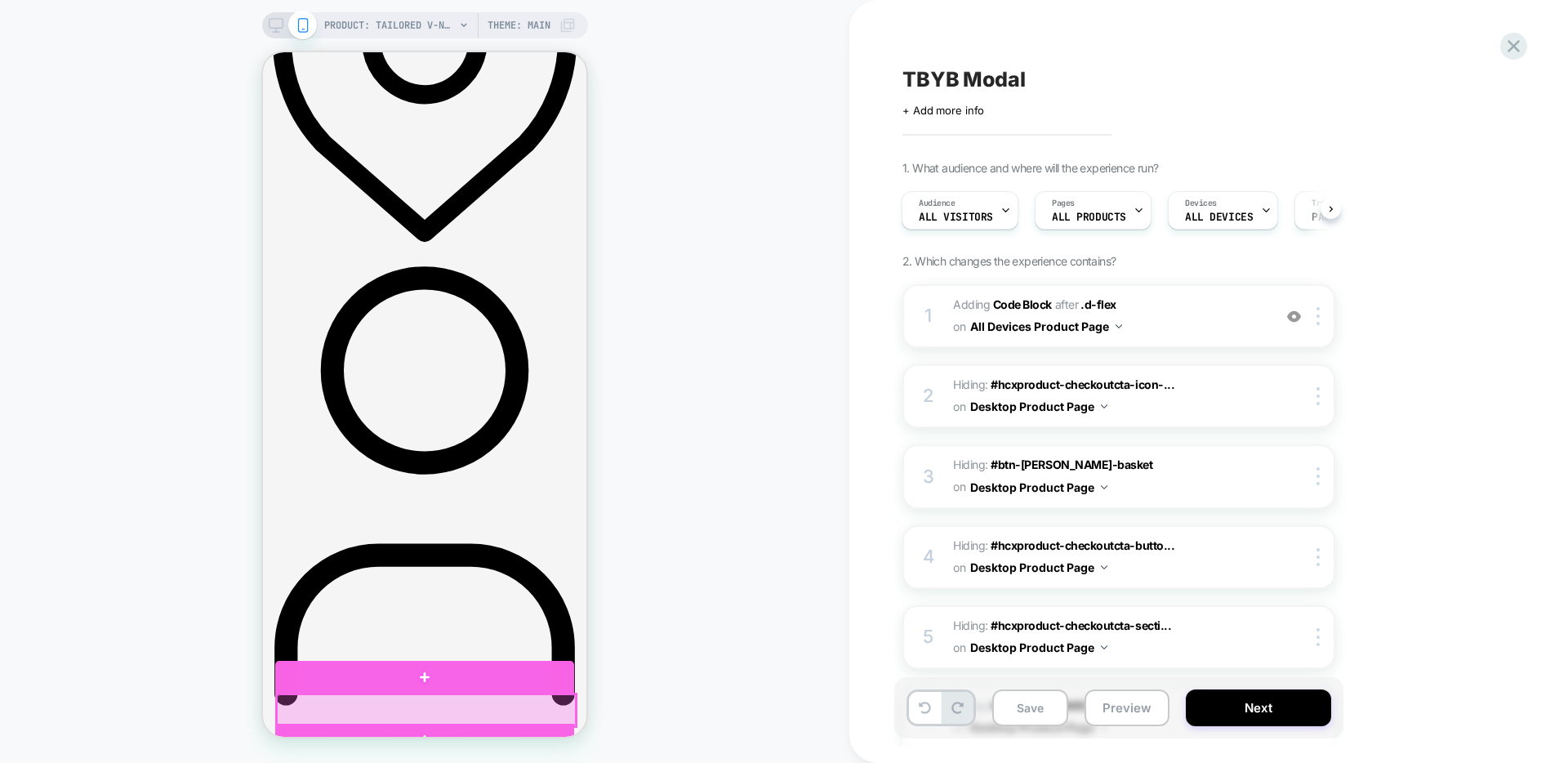
click at [464, 693] on div at bounding box center [426, 709] width 299 height 32
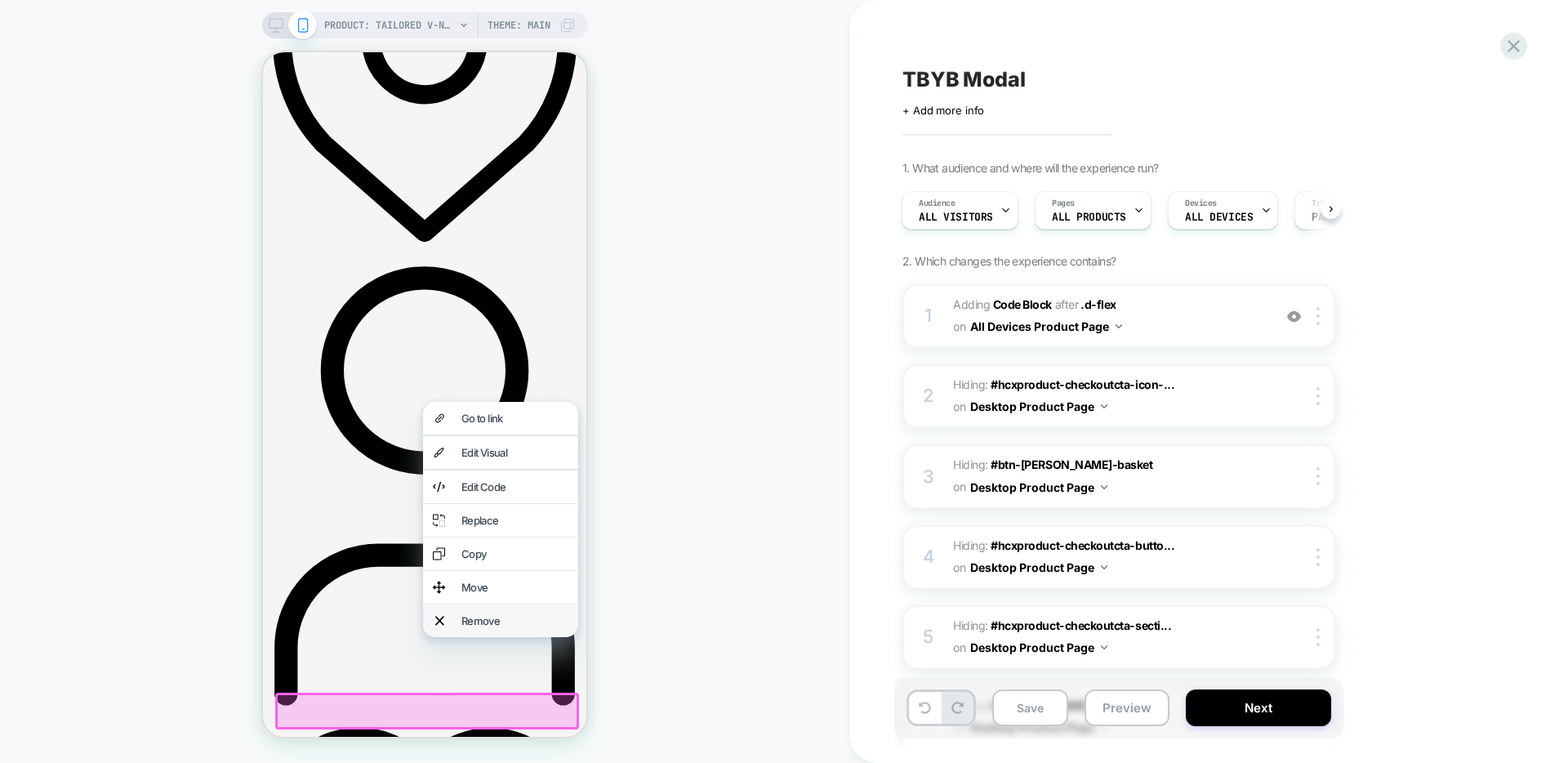
click at [493, 627] on div "Remove" at bounding box center [515, 620] width 107 height 13
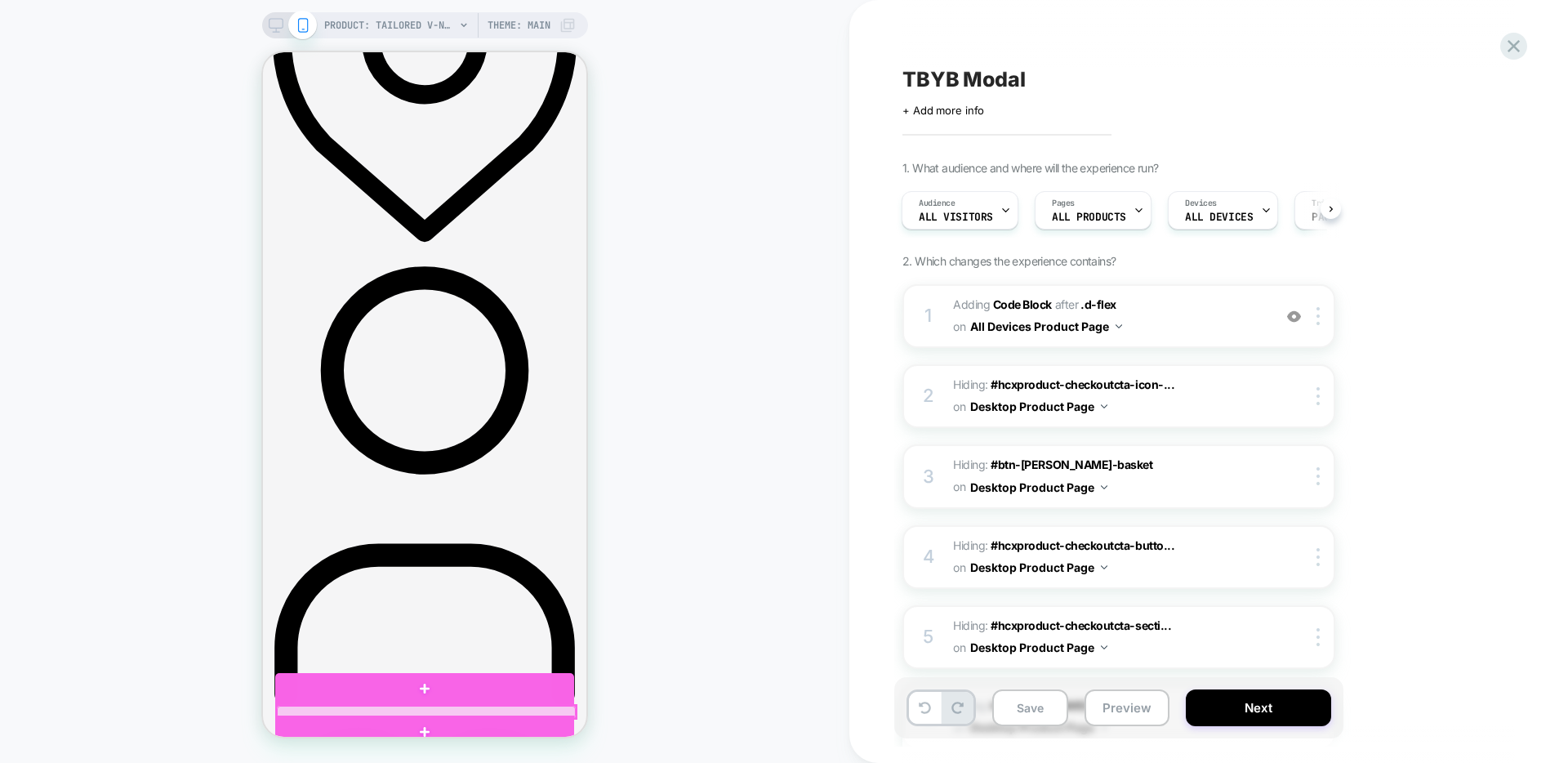
click at [459, 693] on div at bounding box center [426, 711] width 299 height 13
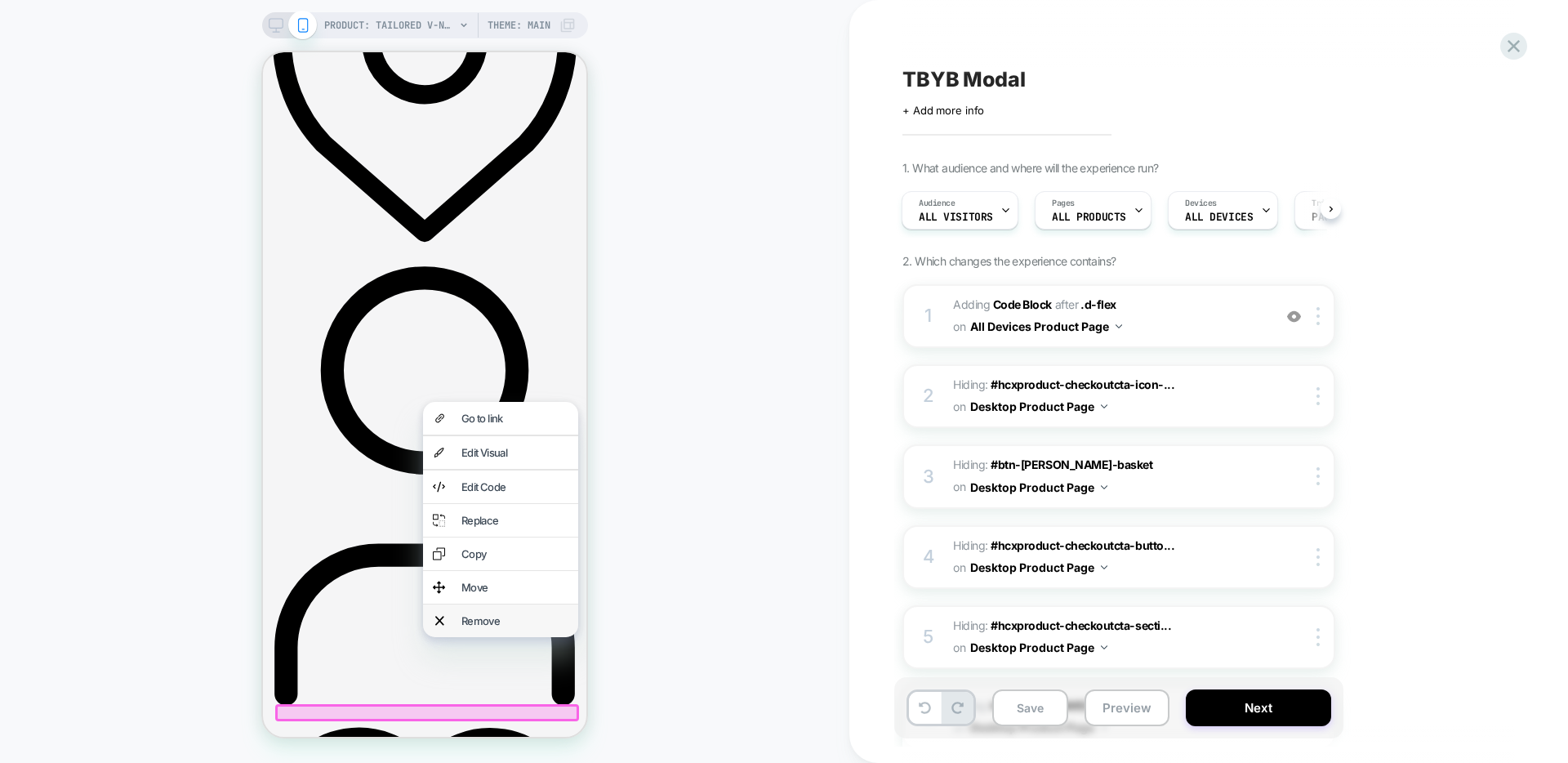
click at [499, 627] on div "Remove" at bounding box center [515, 620] width 107 height 13
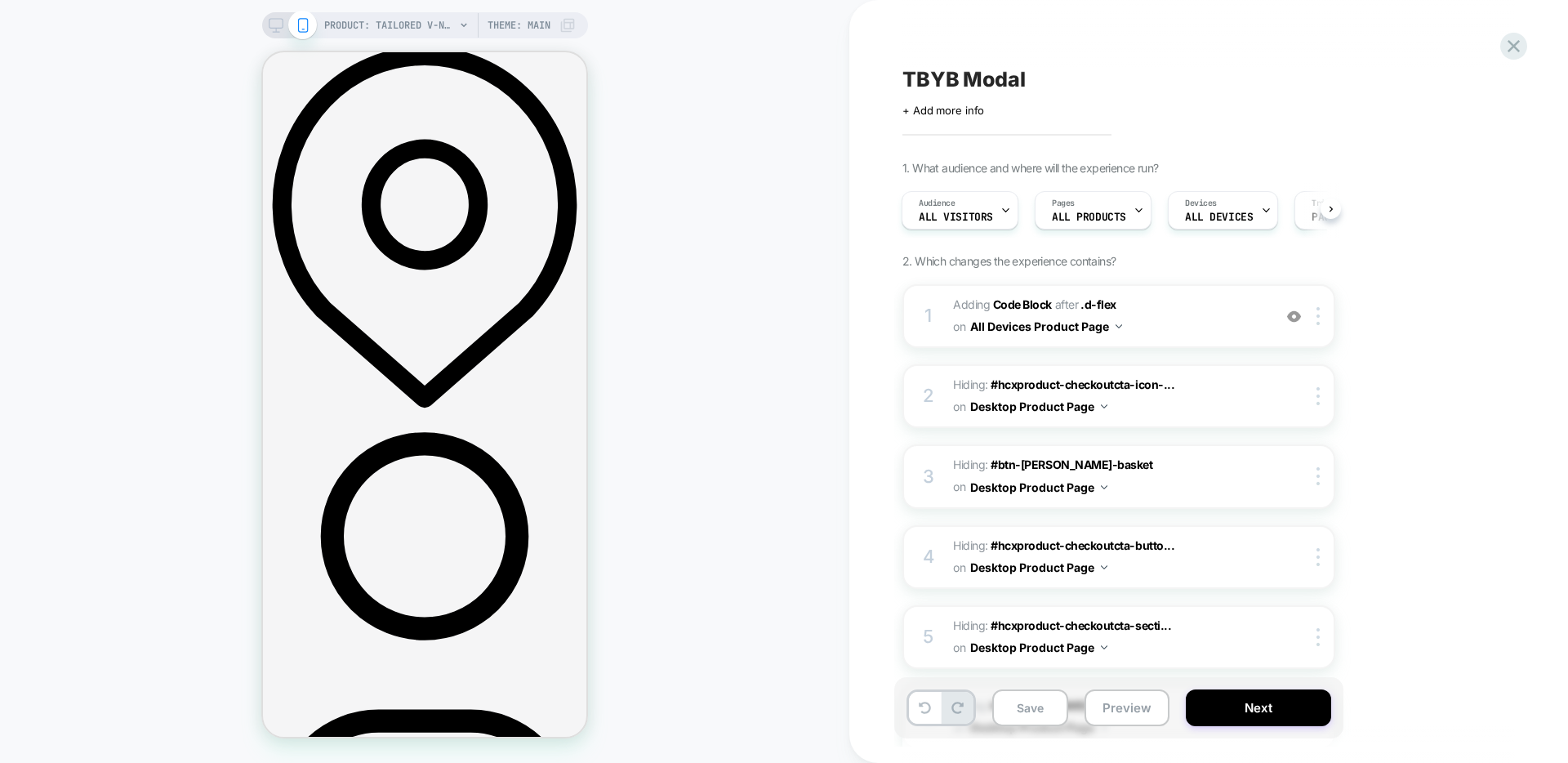
scroll to position [403, 0]
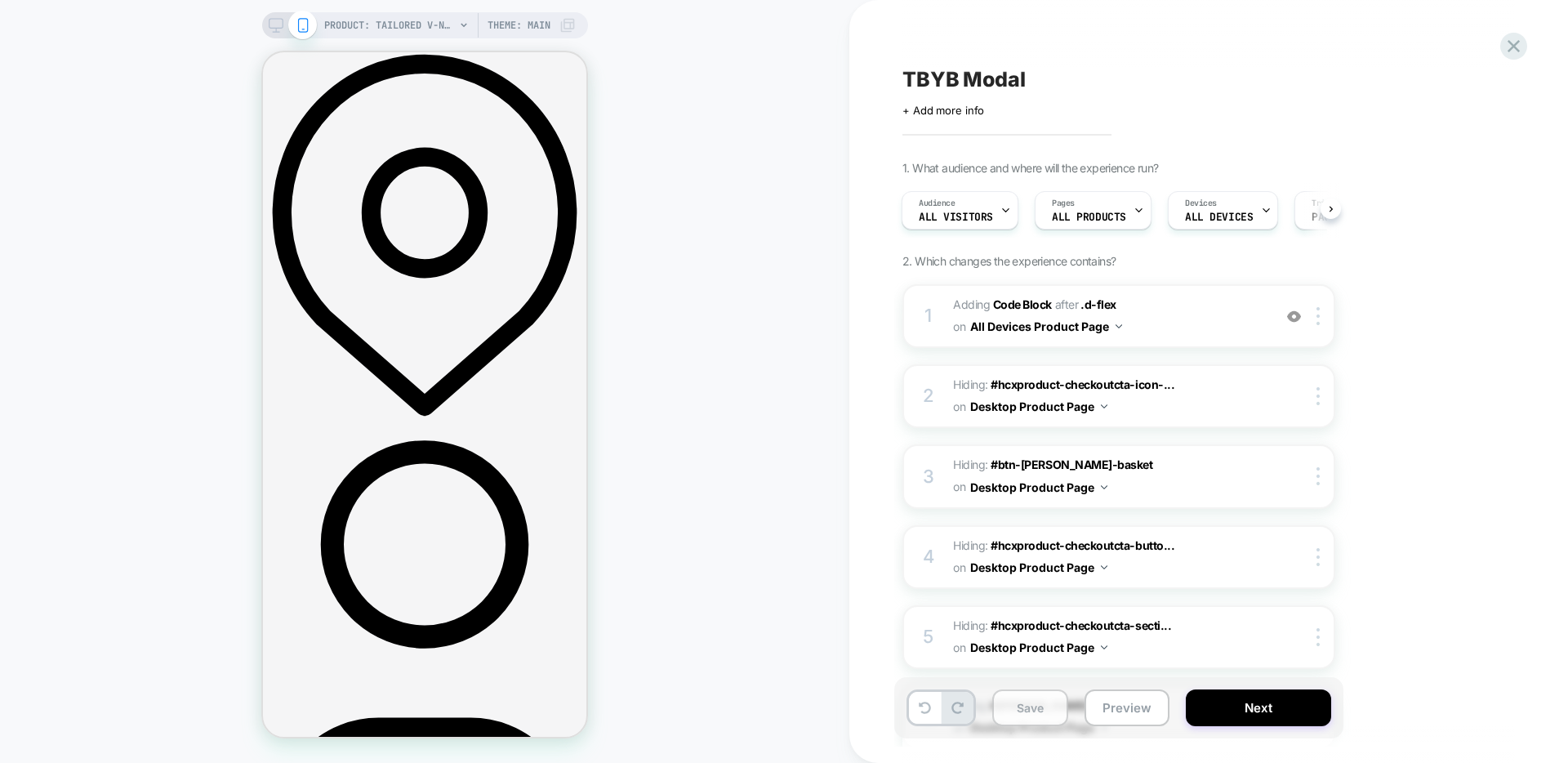
drag, startPoint x: 1039, startPoint y: 717, endPoint x: 1048, endPoint y: 717, distance: 9.0
click at [1039, 693] on button "Save" at bounding box center [1030, 707] width 76 height 37
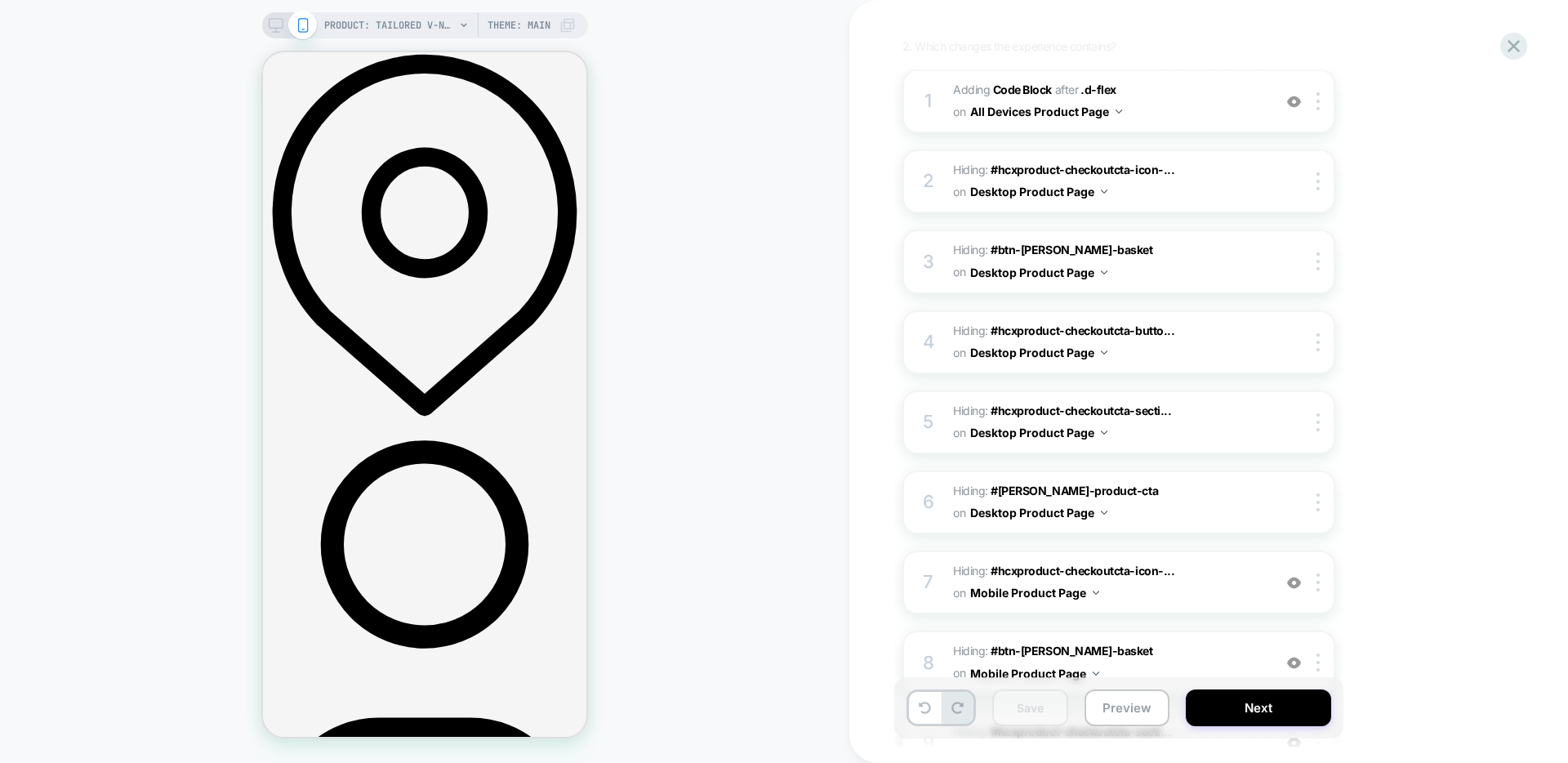
scroll to position [0, 0]
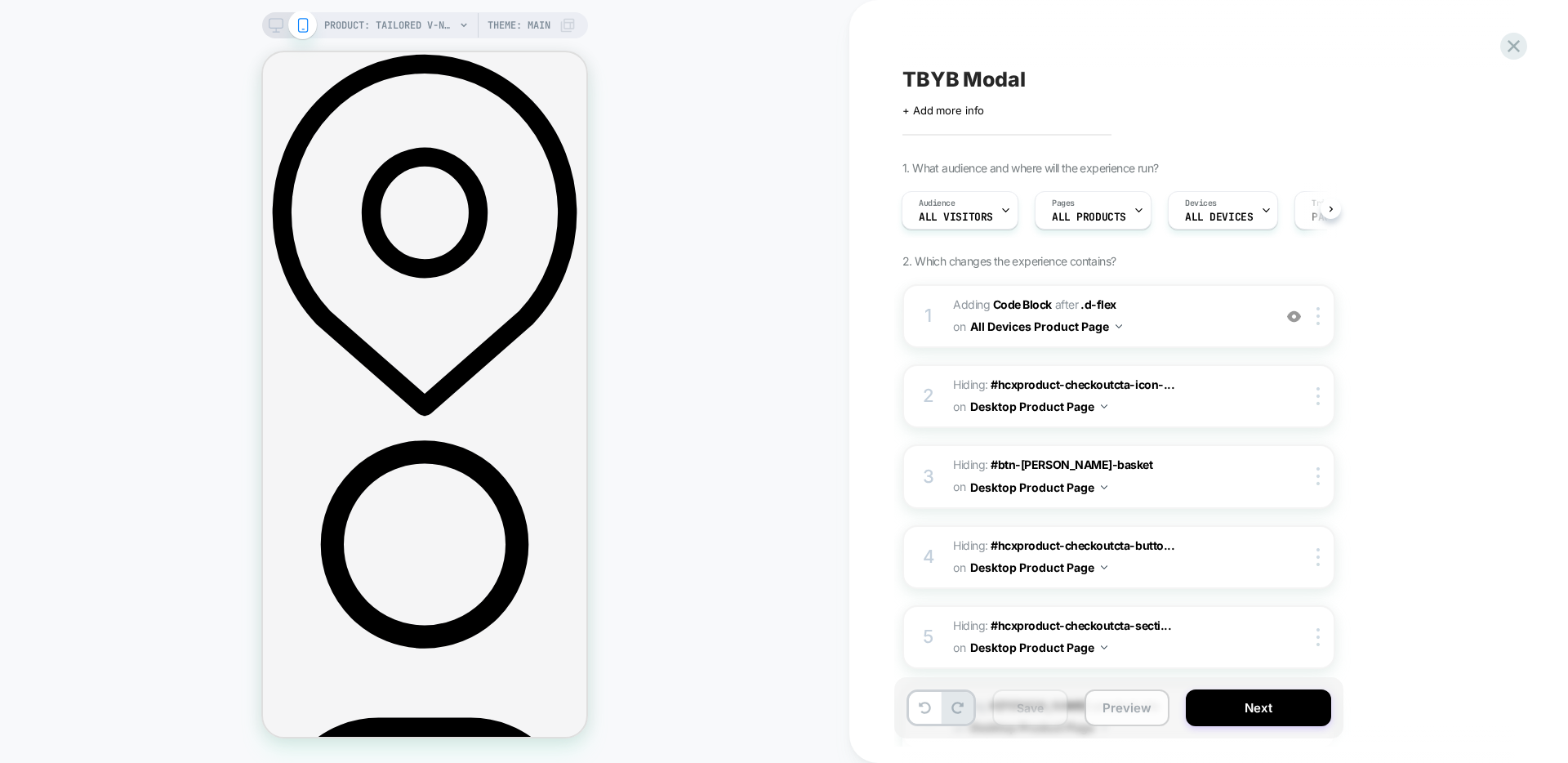
click at [1128, 693] on button "Preview" at bounding box center [1126, 707] width 85 height 37
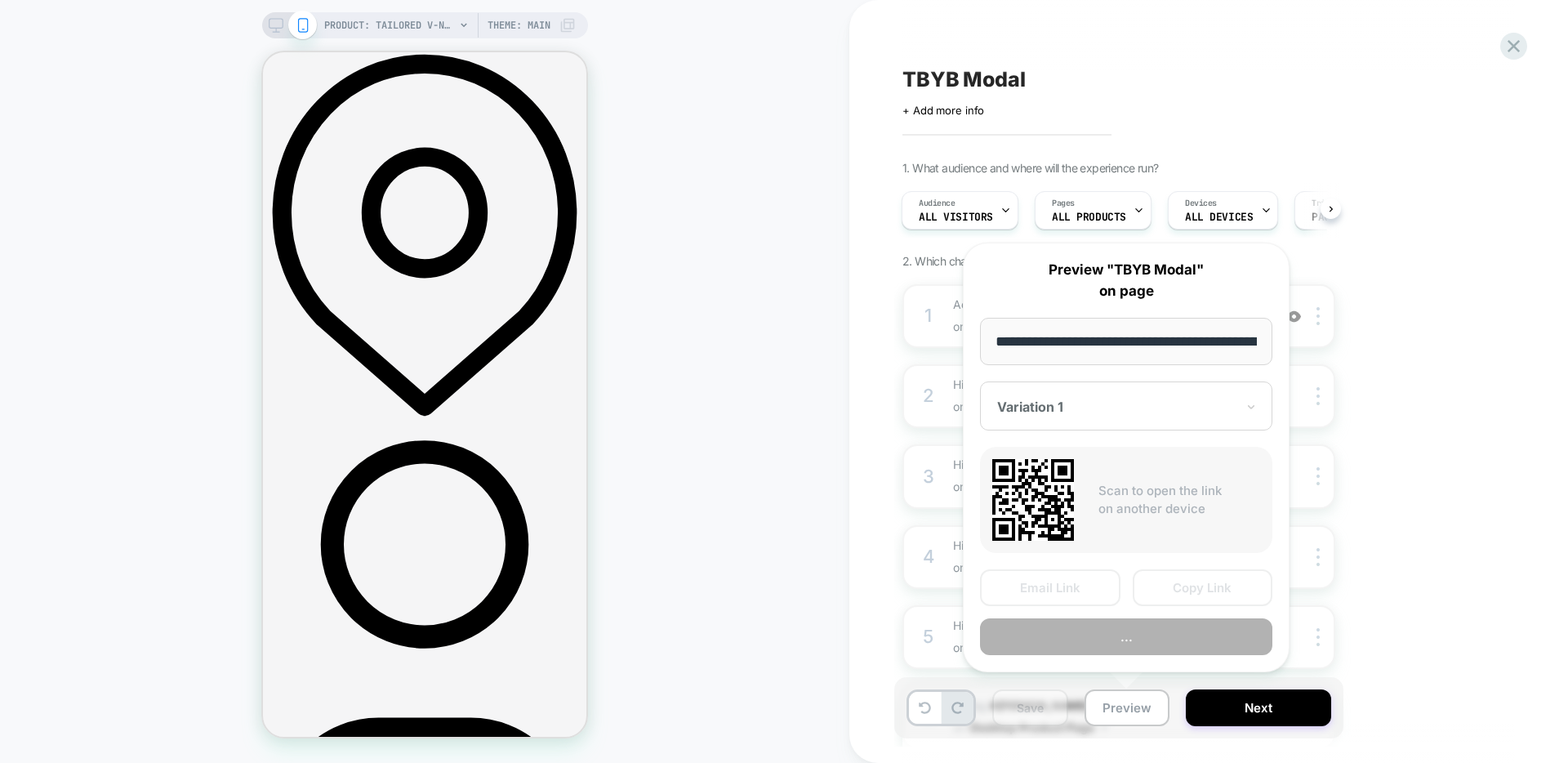
scroll to position [0, 469]
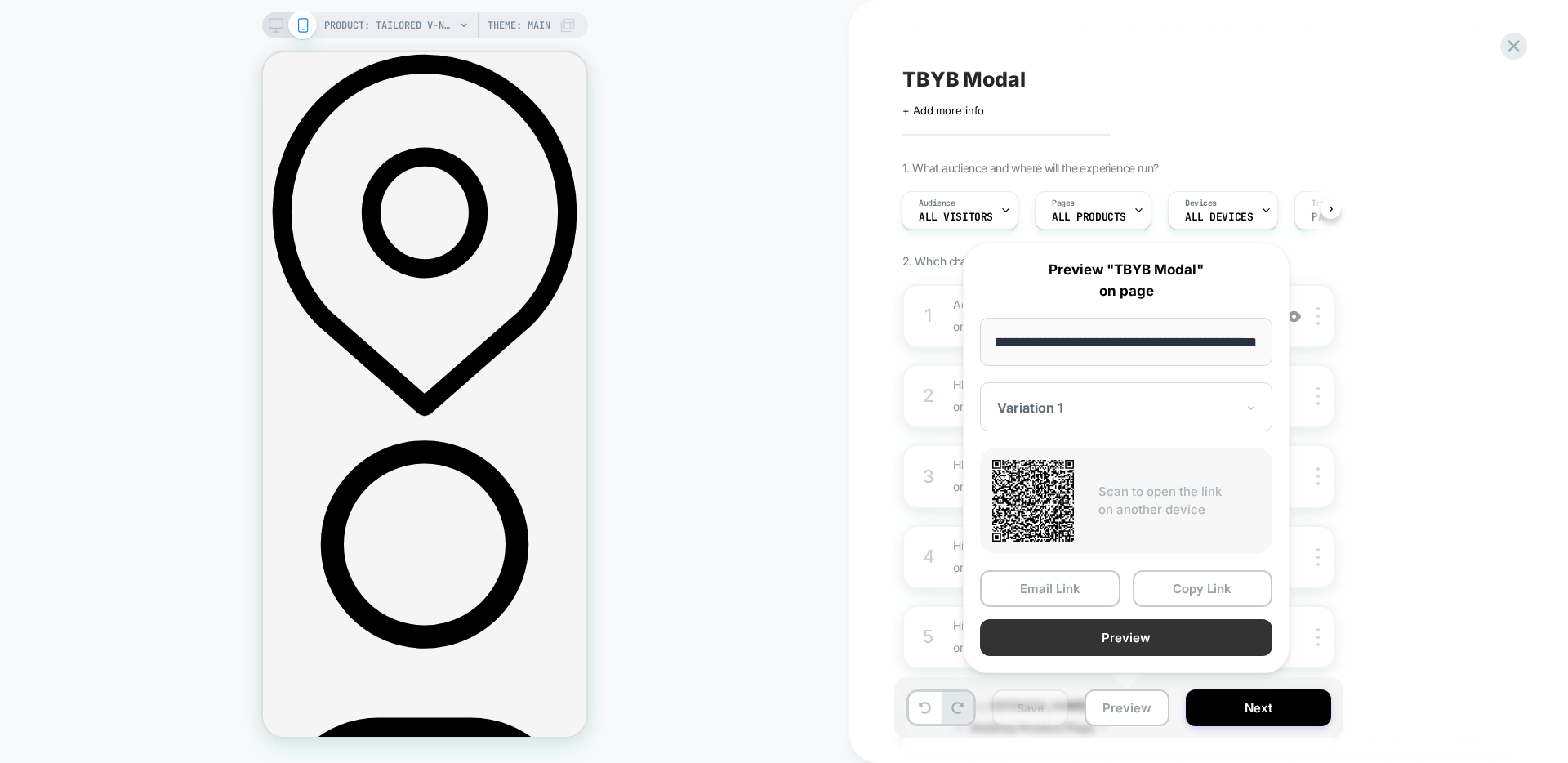
click at [1121, 625] on button "Preview" at bounding box center [1126, 637] width 293 height 37
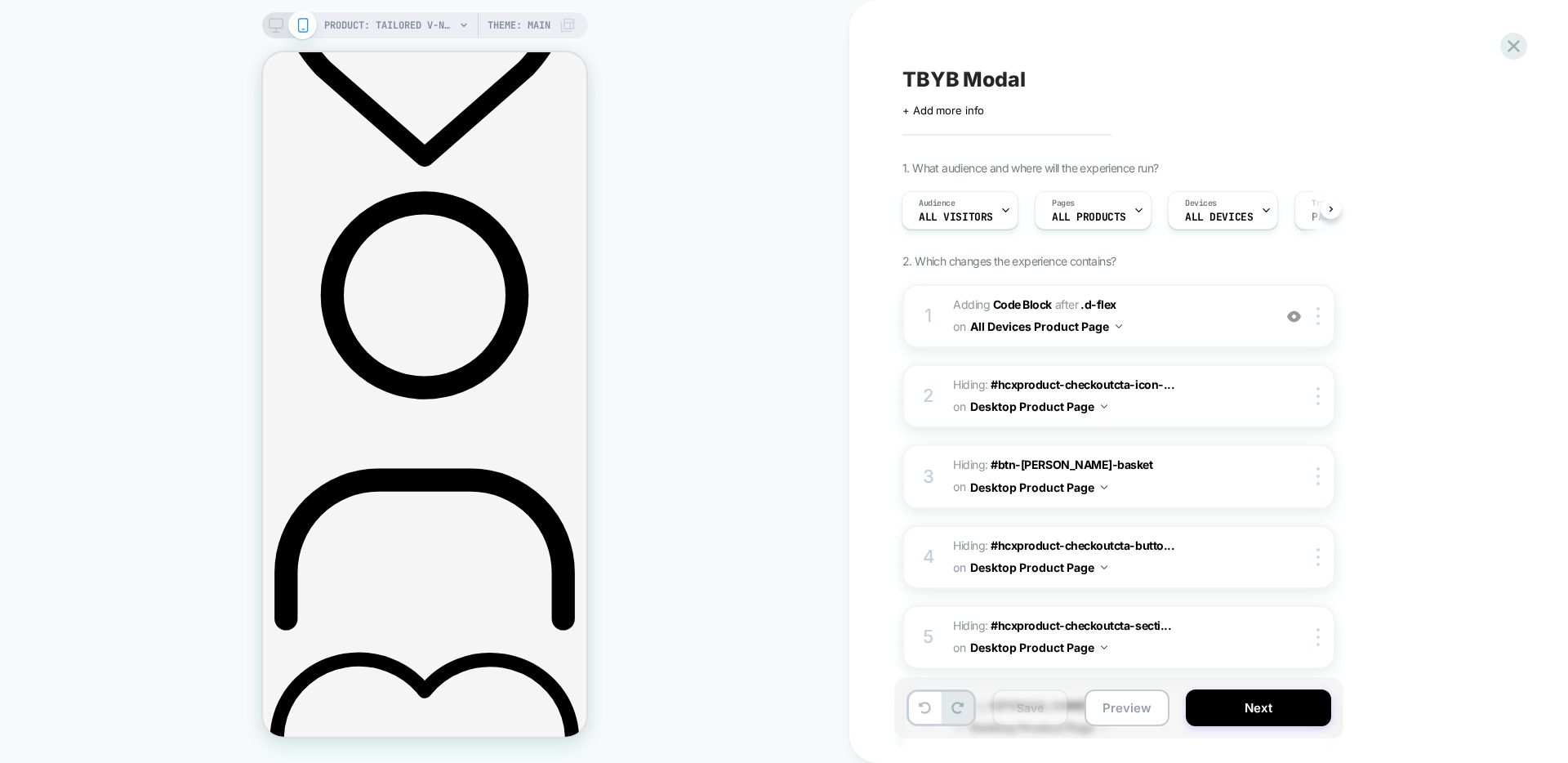
scroll to position [655, 0]
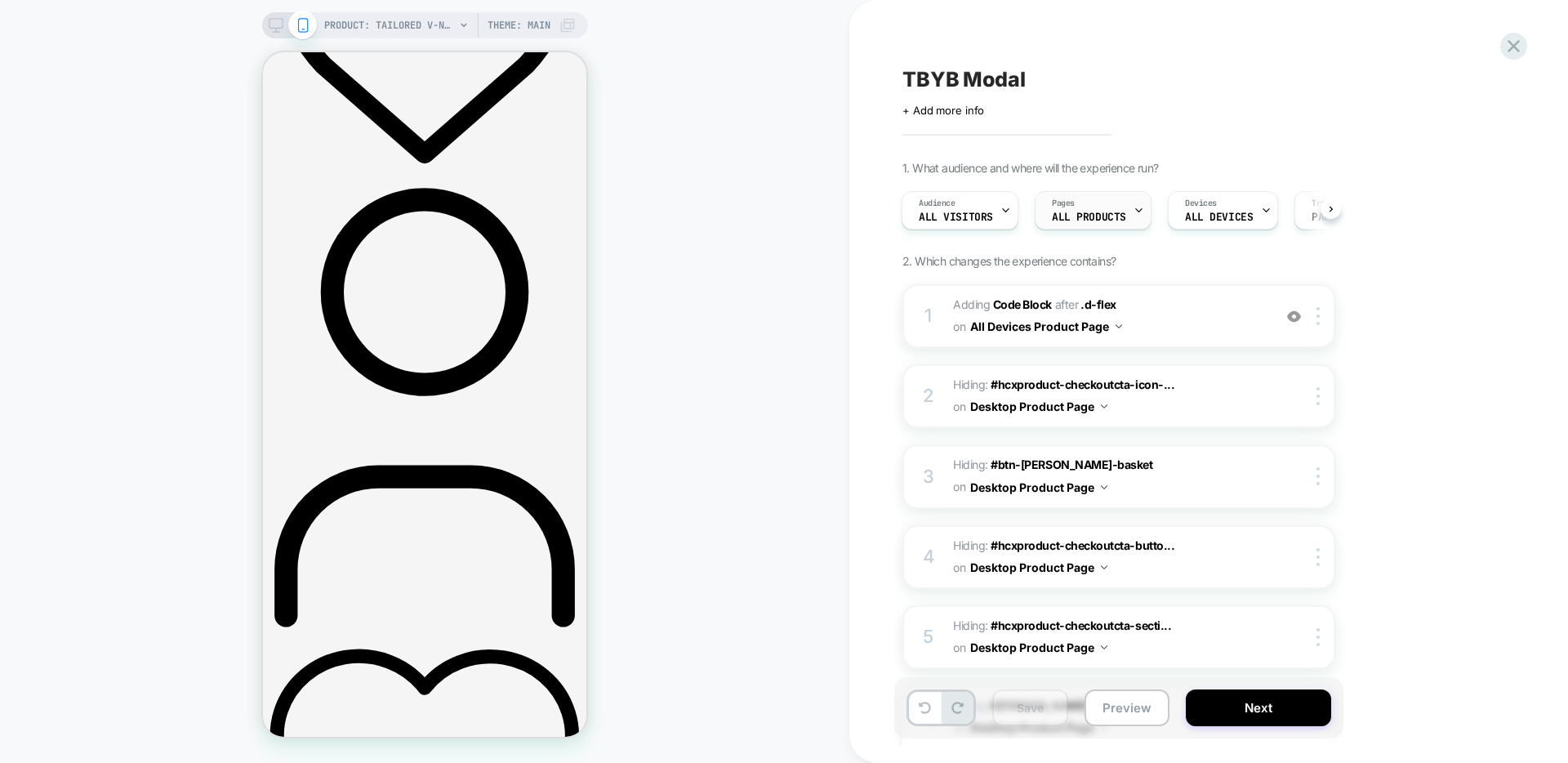
drag, startPoint x: 1516, startPoint y: 46, endPoint x: 1054, endPoint y: 214, distance: 491.6
click at [1054, 214] on div "TBYB Modal Click to edit experience details + Add more info 1. What audience an…" at bounding box center [1209, 382] width 613 height 763
click at [1025, 303] on b "Code Block" at bounding box center [1023, 304] width 59 height 14
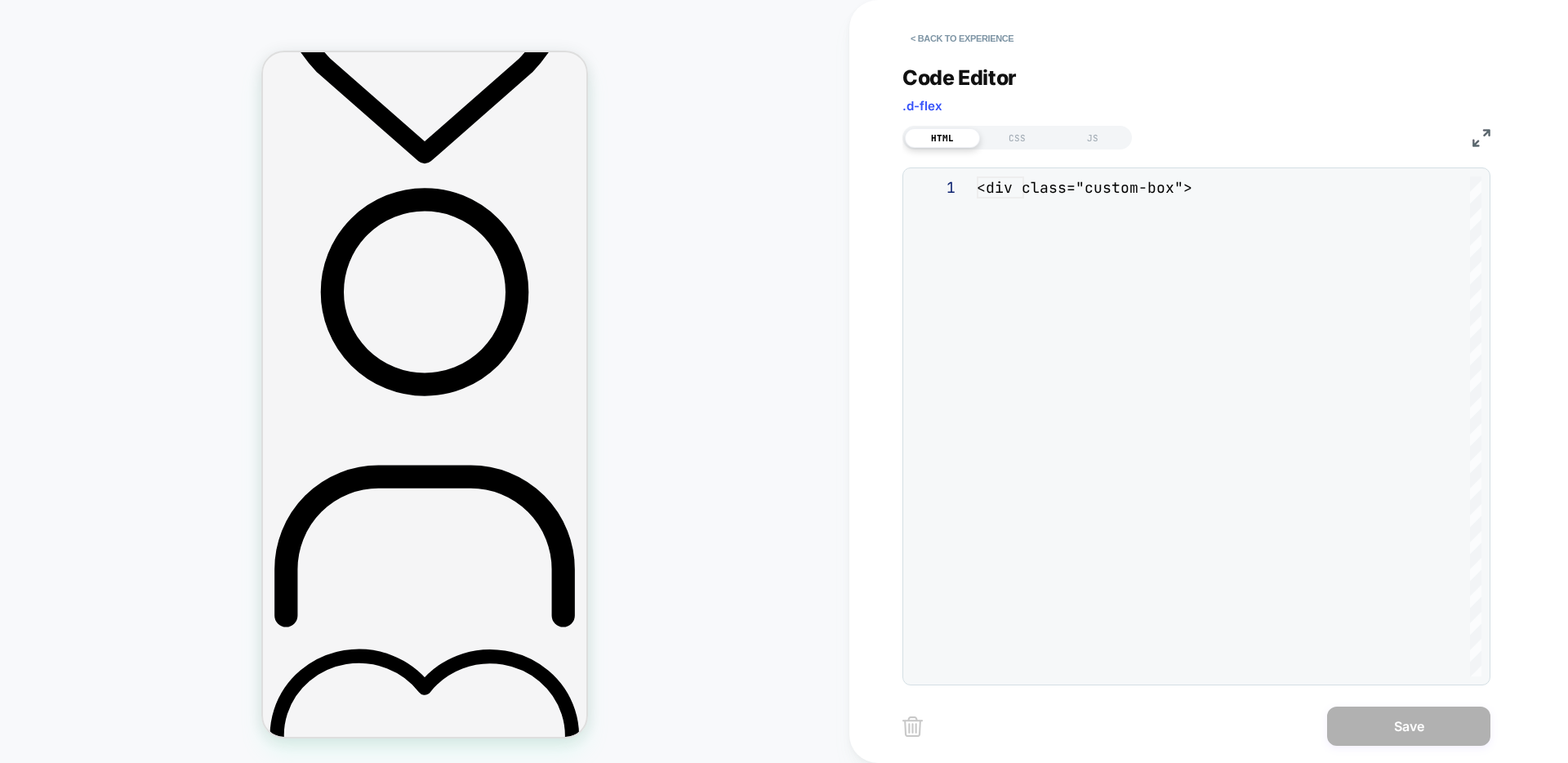
scroll to position [177, 0]
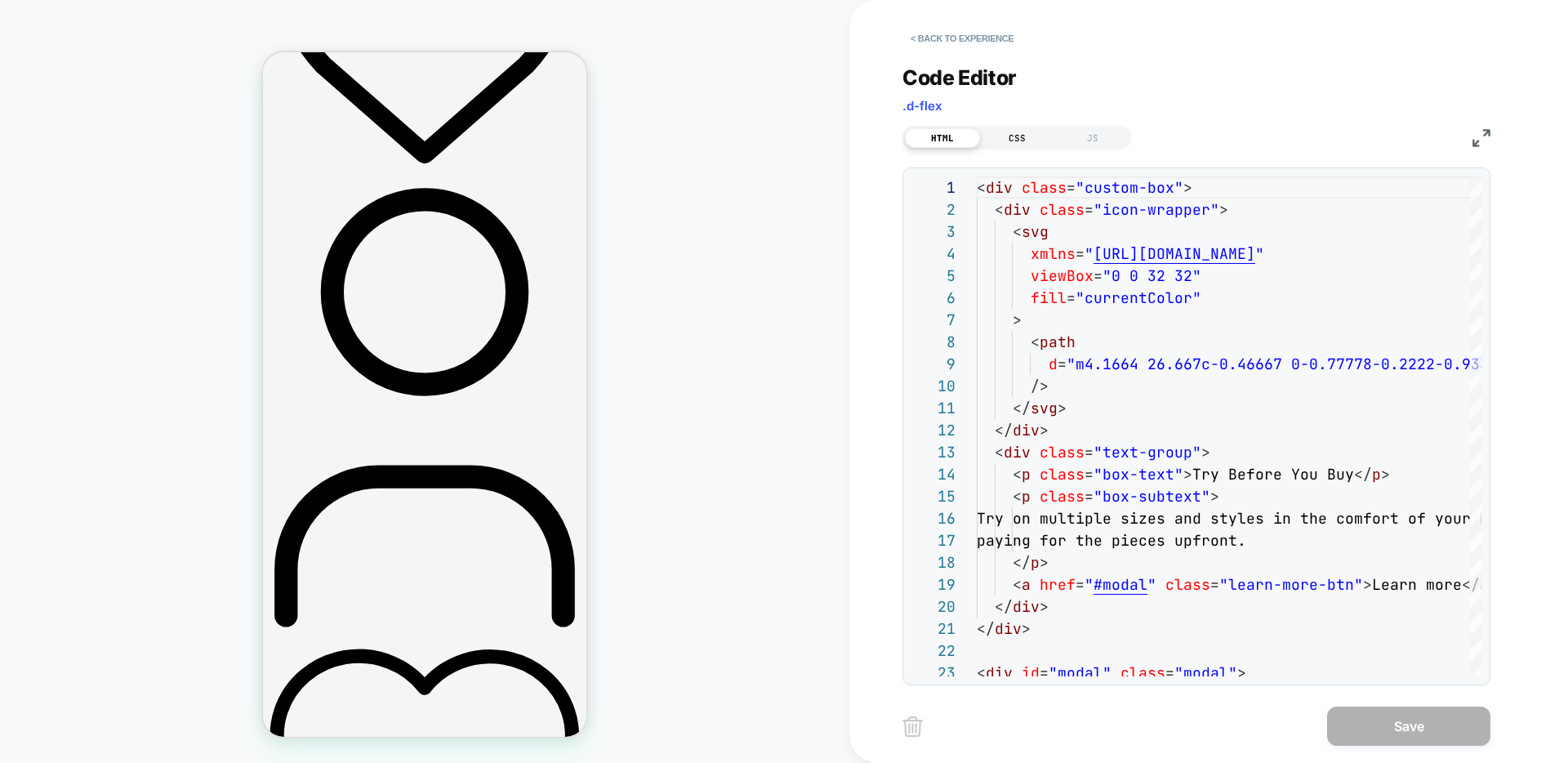
click at [1037, 138] on div "CSS" at bounding box center [1017, 138] width 75 height 20
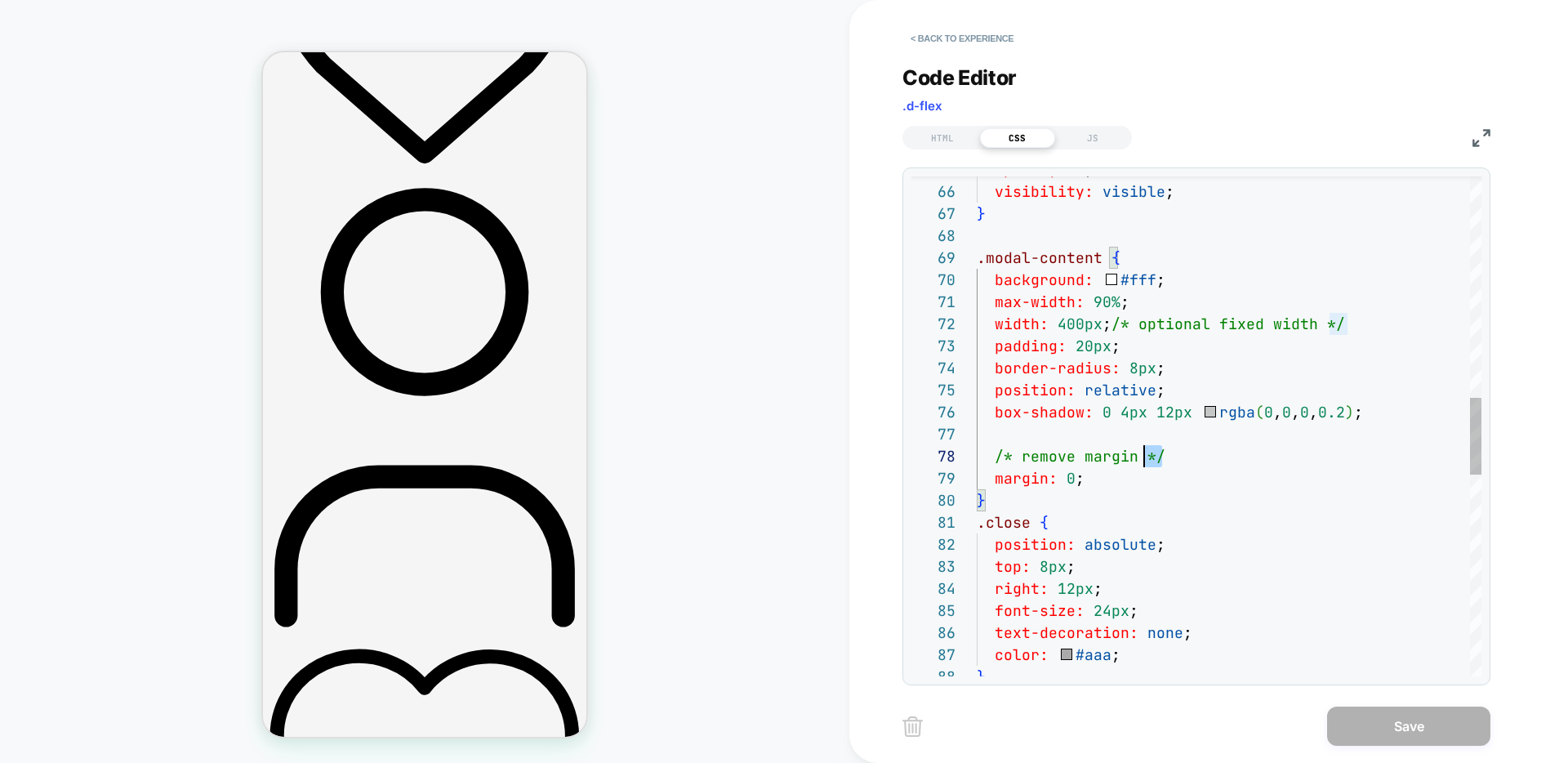
scroll to position [154, 0]
drag, startPoint x: 1180, startPoint y: 458, endPoint x: 938, endPoint y: 454, distance: 242.0
click at [977, 454] on div "text-decoration: none ; font-size: 24px ; right: 12px ; top: 8px ; position: ab…" at bounding box center [1228, 364] width 504 height 3233
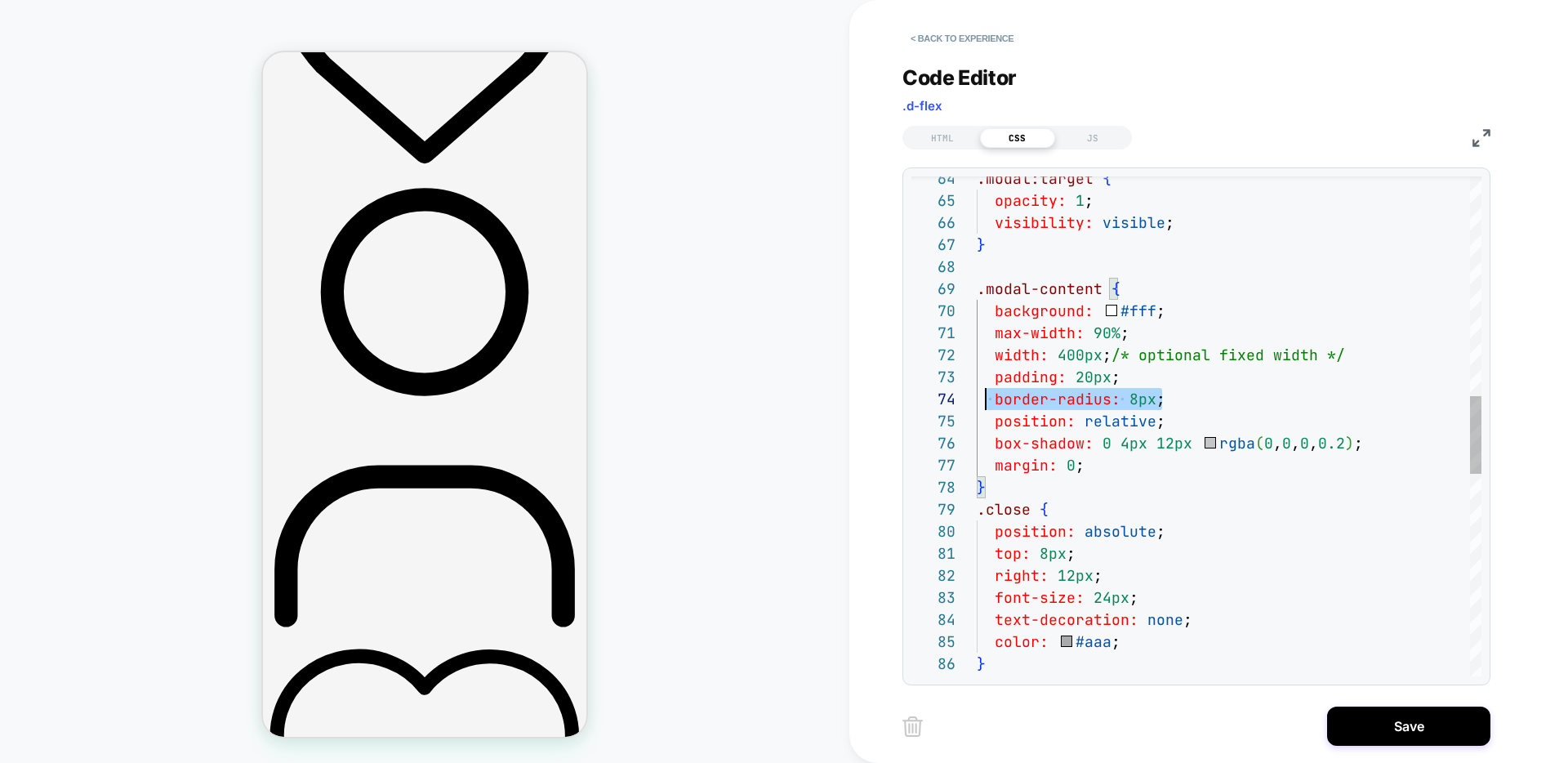
scroll to position [66, 0]
drag, startPoint x: 1171, startPoint y: 399, endPoint x: 979, endPoint y: 399, distance: 192.0
click at [979, 399] on div "text-decoration: none ; font-size: 24px ; right: 12px ; top: 8px ; position: ab…" at bounding box center [1228, 373] width 504 height 3190
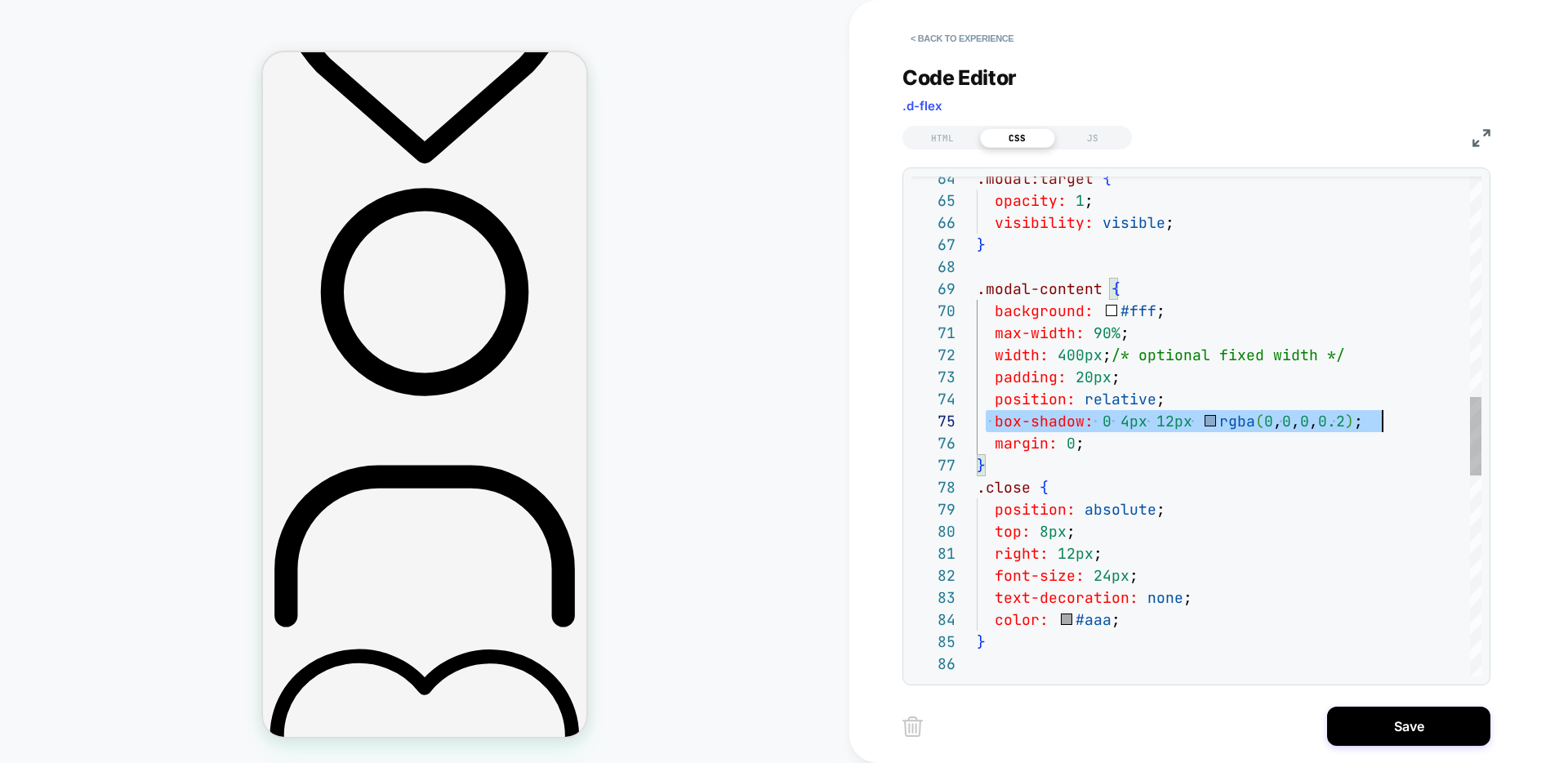
drag, startPoint x: 988, startPoint y: 423, endPoint x: 1461, endPoint y: 424, distance: 473.0
click at [1461, 424] on div "text-decoration: none ; font-size: 24px ; right: 12px ; top: 8px ; position: ab…" at bounding box center [1228, 362] width 504 height 3167
type textarea "**********"
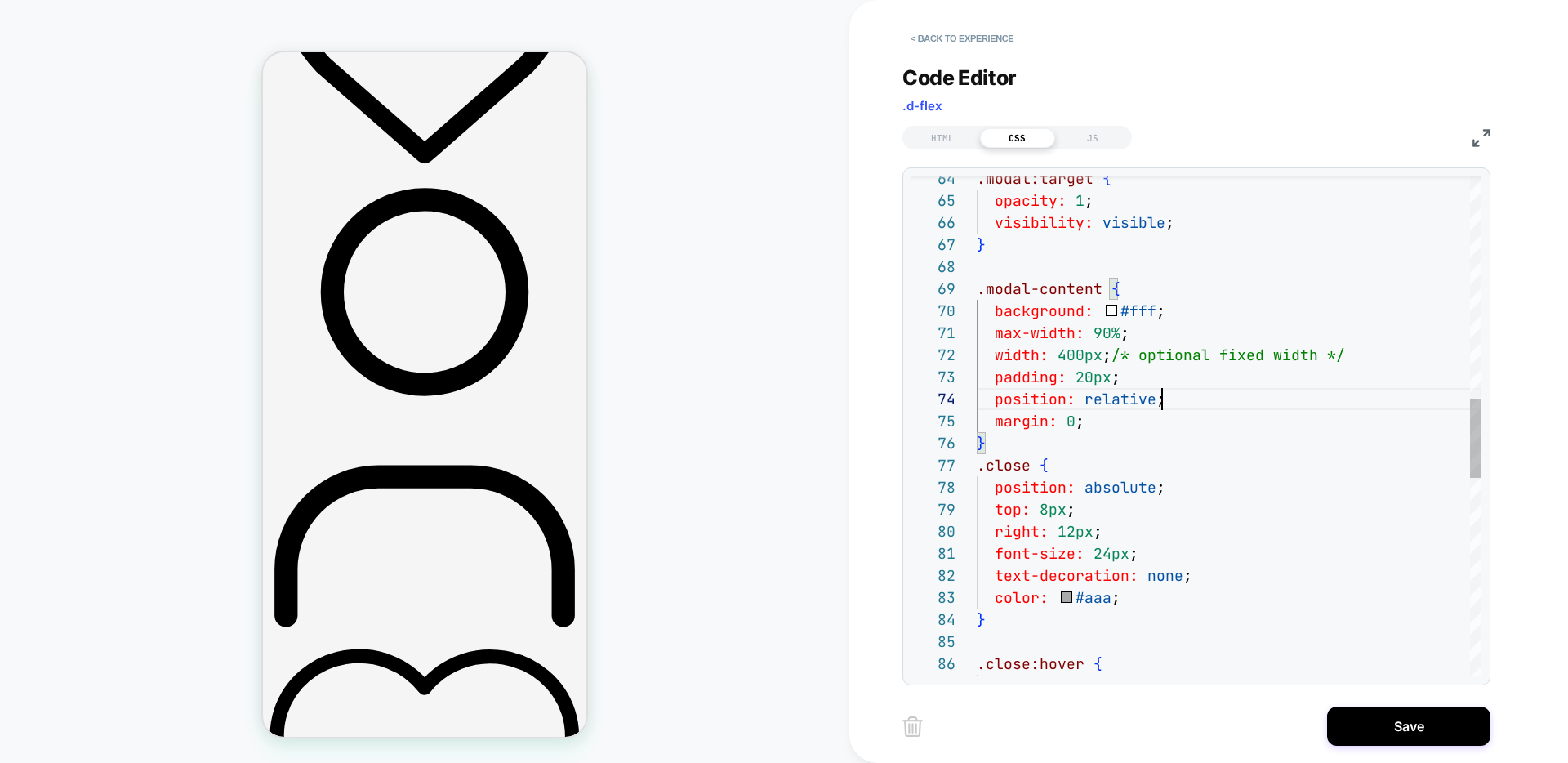
scroll to position [66, 185]
click at [1435, 693] on button "Save" at bounding box center [1408, 726] width 163 height 39
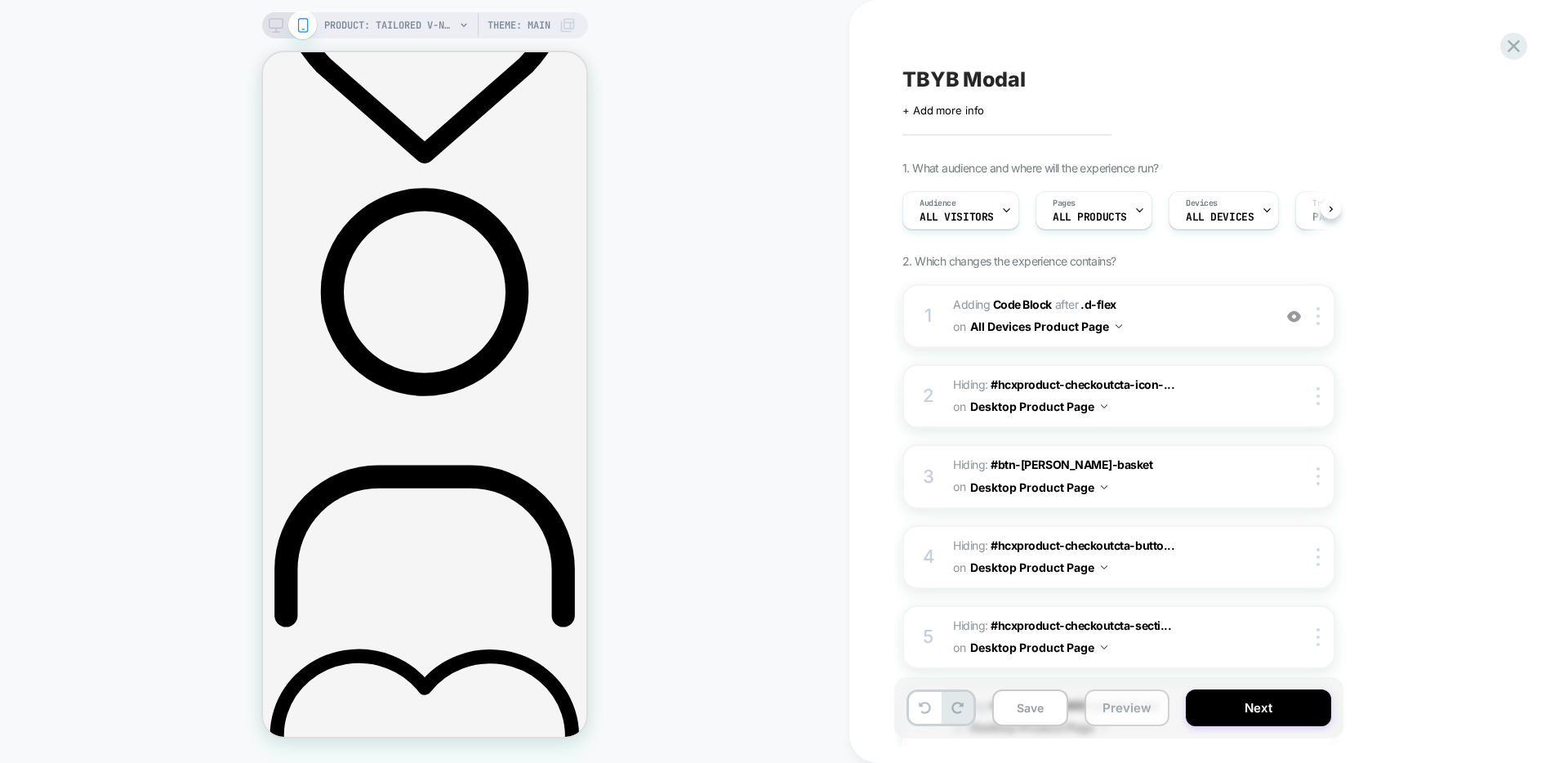
scroll to position [0, 1]
click at [1125, 693] on button "Preview" at bounding box center [1126, 707] width 85 height 37
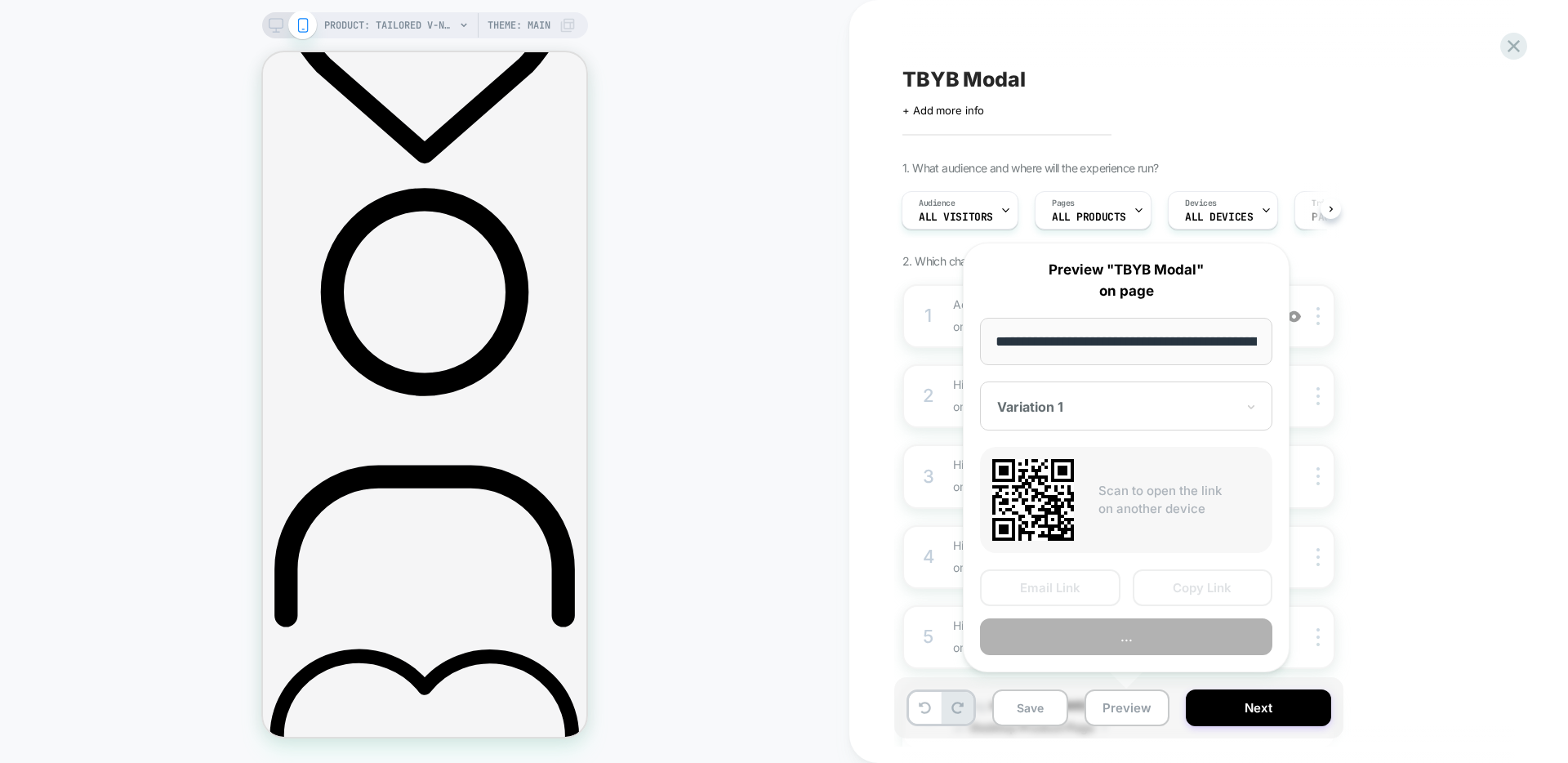
scroll to position [0, 469]
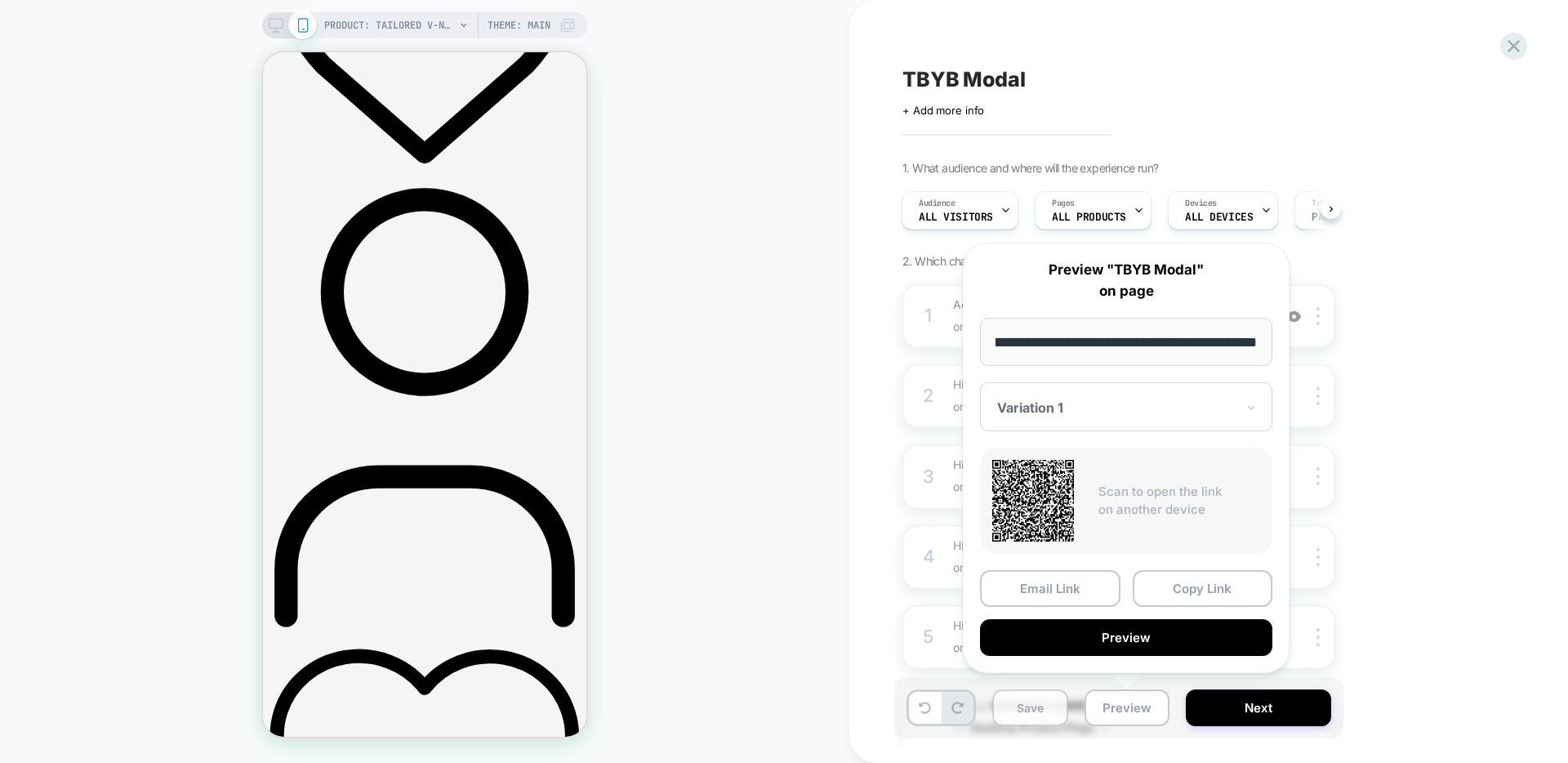
click at [1047, 693] on button "Save" at bounding box center [1030, 707] width 76 height 37
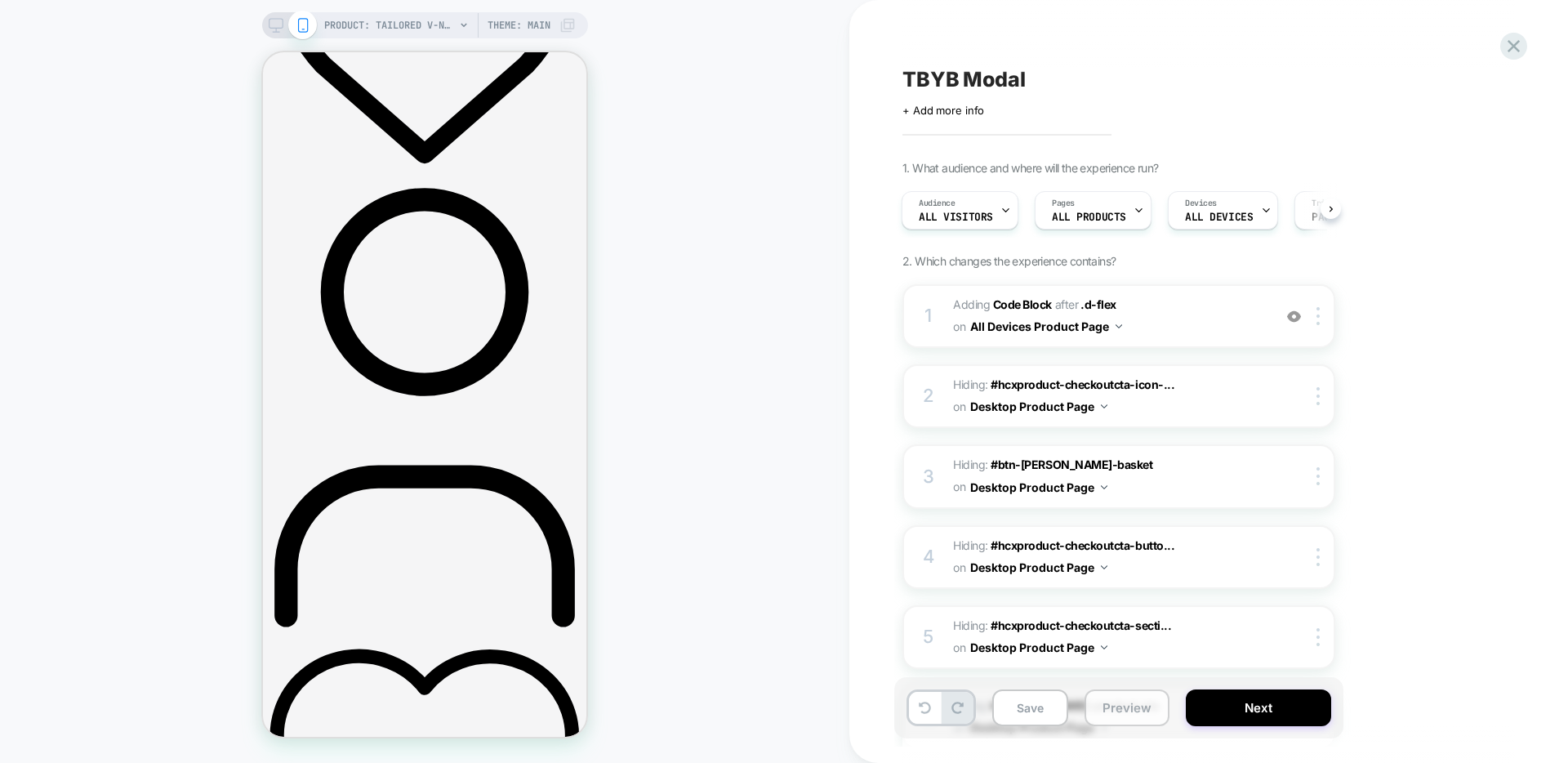
click at [1129, 693] on button "Preview" at bounding box center [1126, 707] width 85 height 37
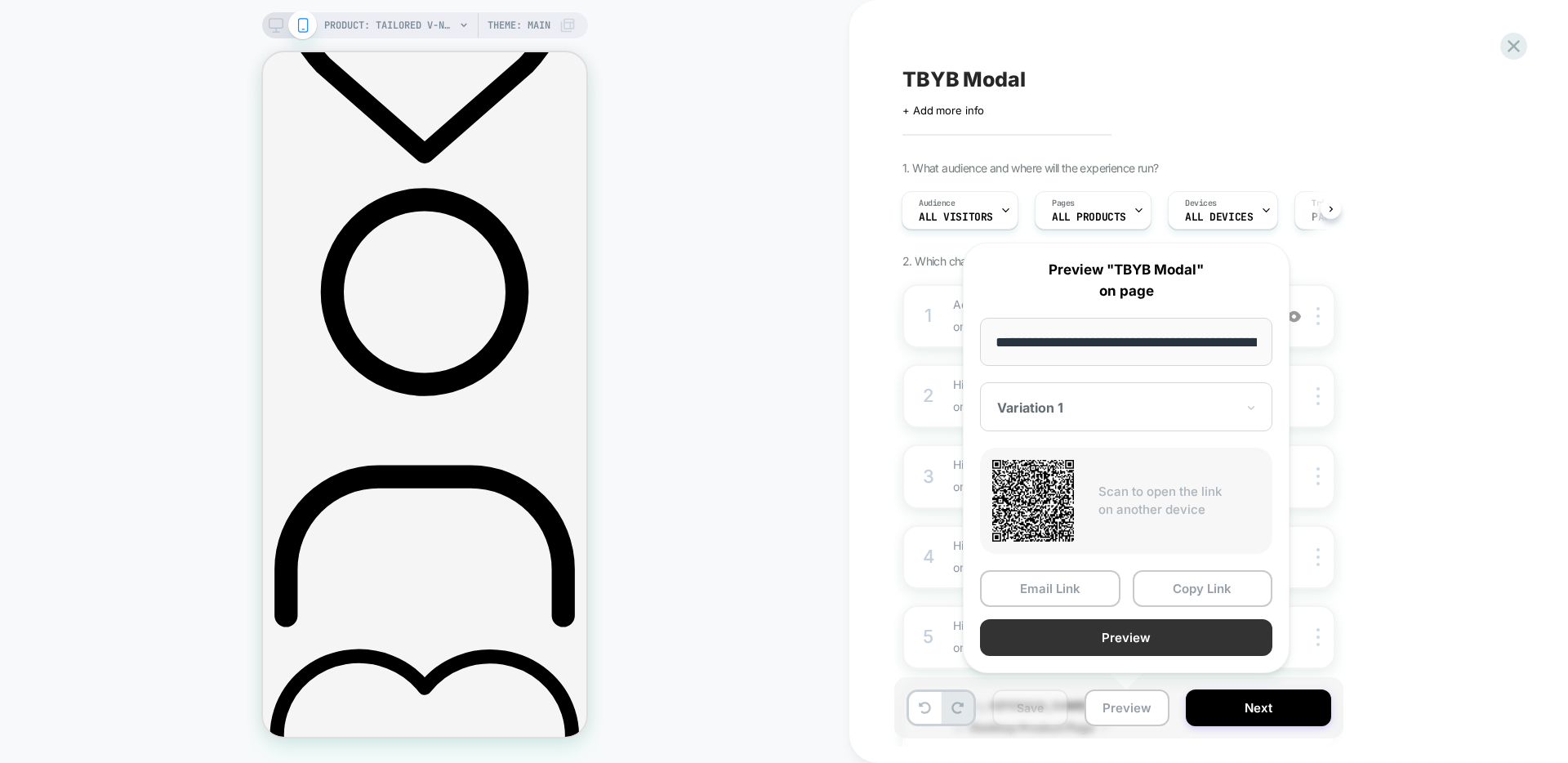
click at [1094, 634] on button "Preview" at bounding box center [1126, 637] width 293 height 37
